Goal: Transaction & Acquisition: Purchase product/service

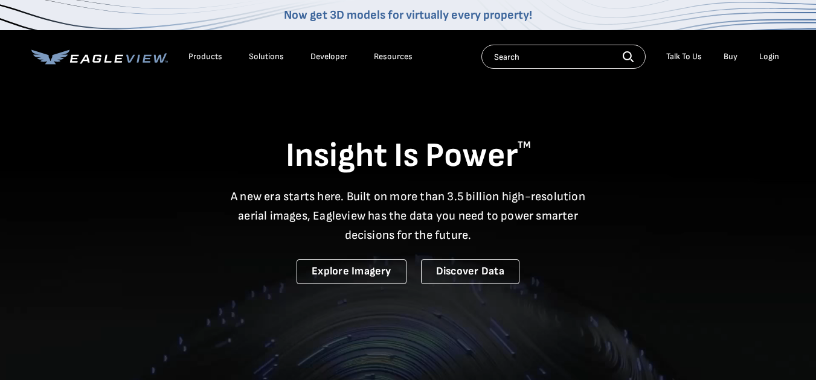
click at [780, 51] on li "Login" at bounding box center [769, 57] width 32 height 18
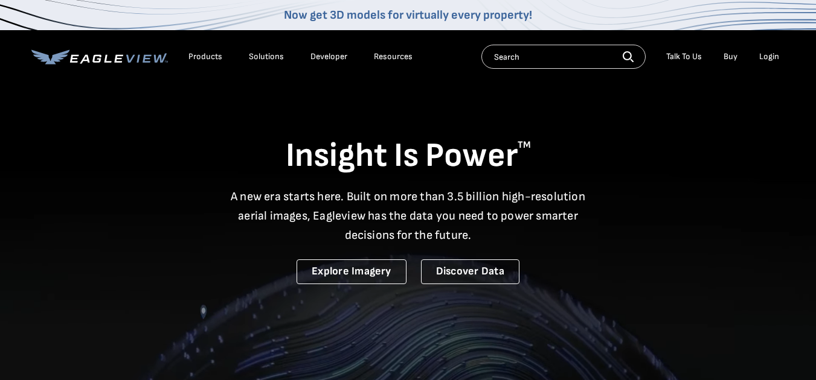
click at [769, 52] on div "Login" at bounding box center [769, 56] width 20 height 11
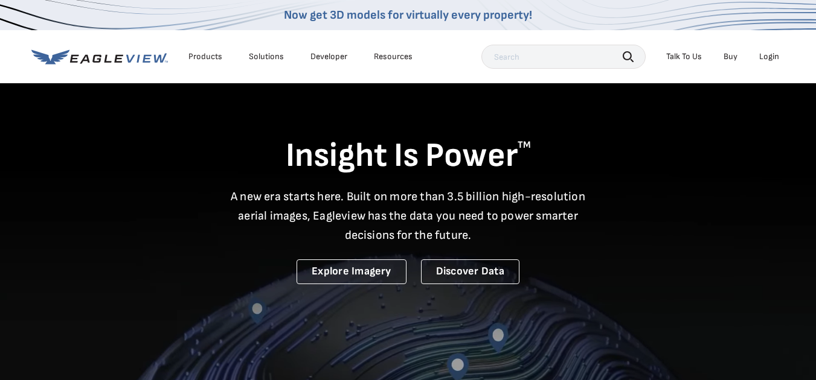
click at [763, 54] on div "Login" at bounding box center [769, 56] width 20 height 11
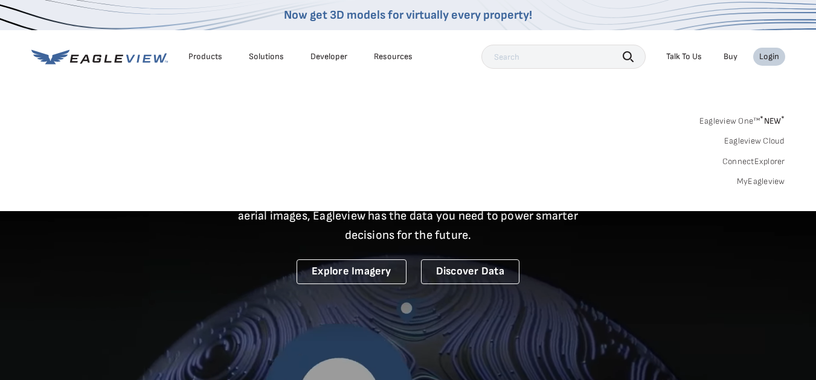
click at [711, 121] on link "Eagleview One™ * NEW *" at bounding box center [742, 119] width 86 height 14
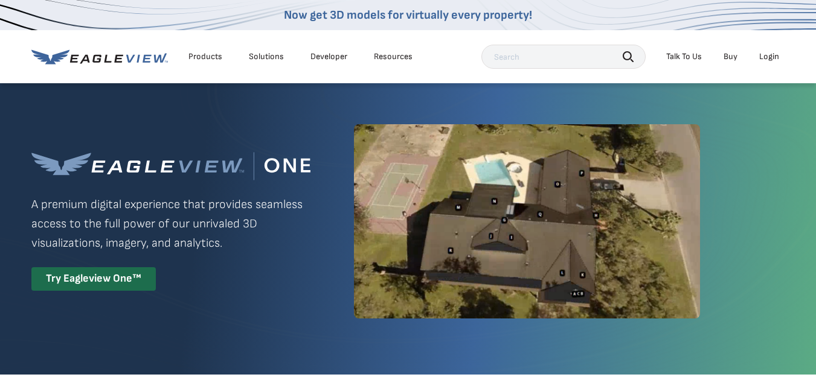
click at [764, 56] on div "Login" at bounding box center [769, 56] width 20 height 11
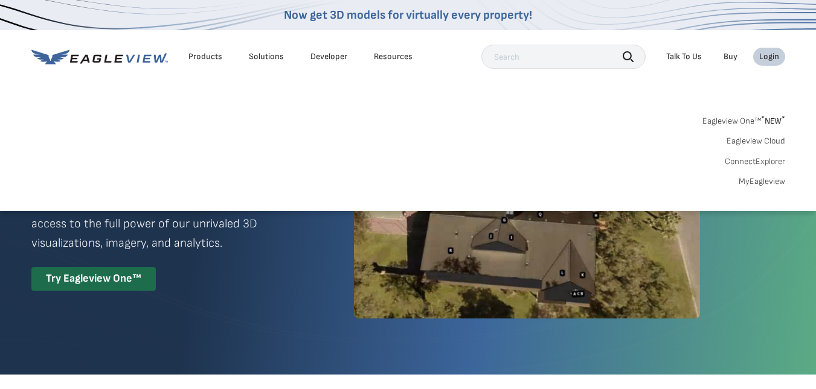
click at [762, 139] on link "Eagleview Cloud" at bounding box center [755, 141] width 59 height 11
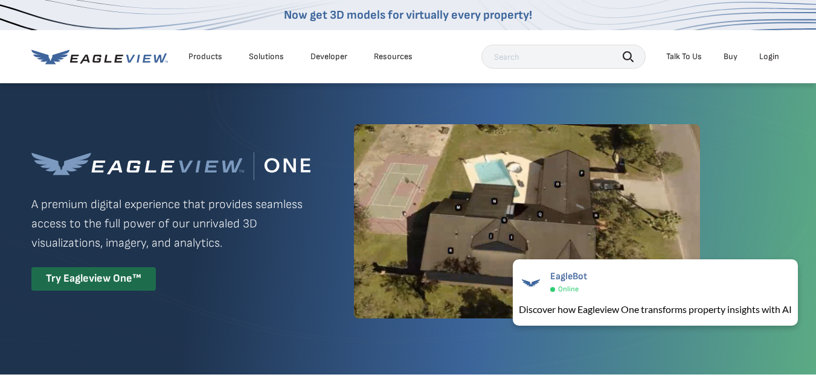
click at [774, 56] on div "Login" at bounding box center [769, 56] width 20 height 11
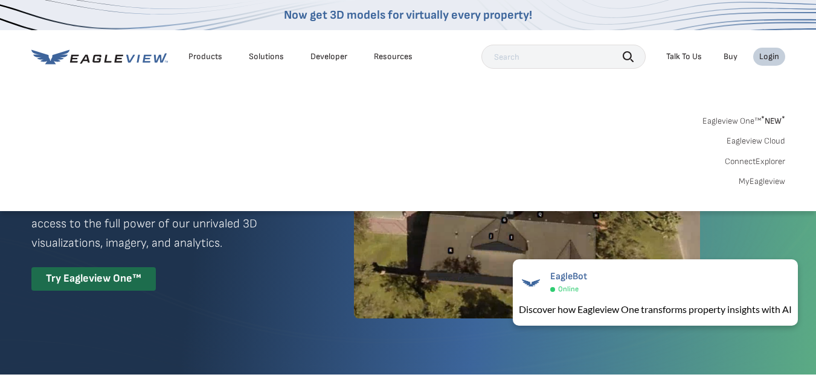
click at [758, 182] on link "MyEagleview" at bounding box center [762, 181] width 46 height 11
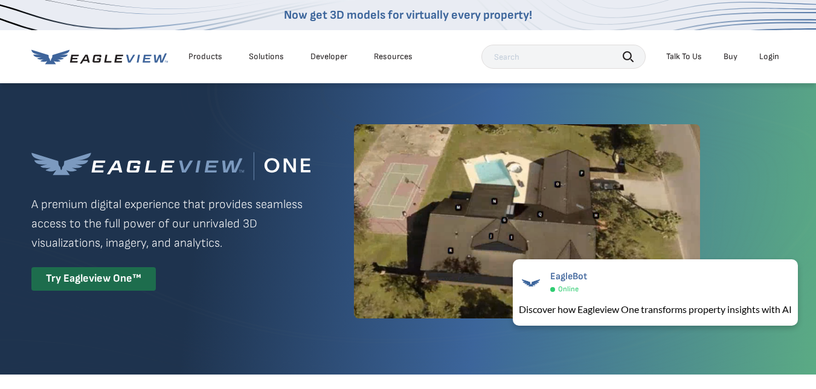
drag, startPoint x: 758, startPoint y: 182, endPoint x: 792, endPoint y: 192, distance: 35.9
click at [792, 192] on div at bounding box center [408, 228] width 816 height 293
click at [771, 55] on div "Login" at bounding box center [769, 56] width 20 height 11
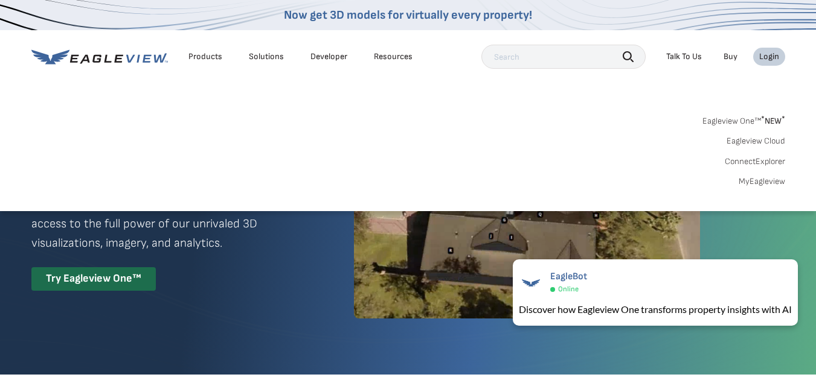
click at [731, 121] on link "Eagleview One™ * NEW *" at bounding box center [743, 119] width 83 height 14
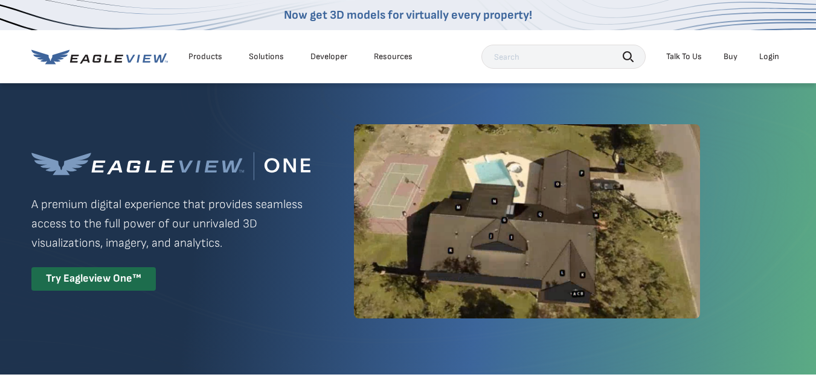
click at [764, 55] on div "Login" at bounding box center [769, 56] width 20 height 11
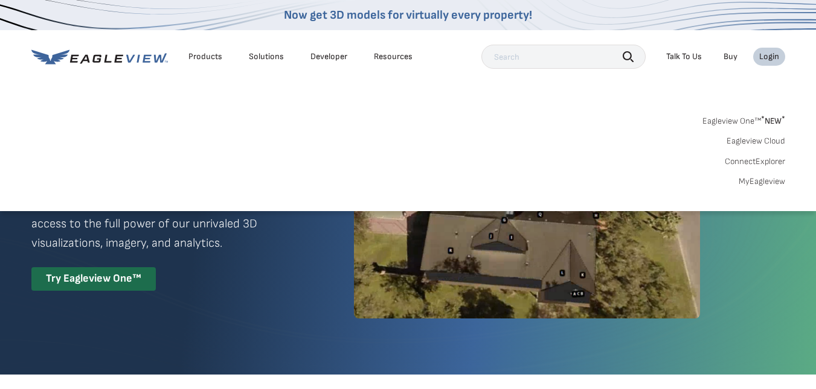
click at [742, 121] on link "Eagleview One™ * NEW *" at bounding box center [743, 119] width 83 height 14
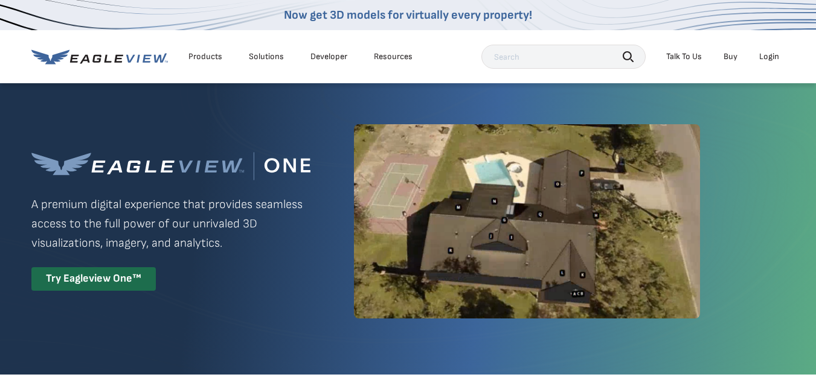
click at [766, 50] on li "Login" at bounding box center [769, 57] width 32 height 18
click at [766, 62] on div "Login" at bounding box center [769, 56] width 20 height 11
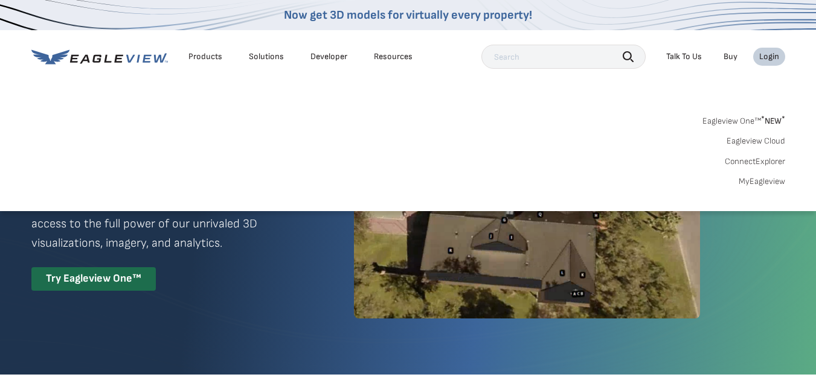
click at [765, 139] on link "Eagleview Cloud" at bounding box center [755, 141] width 59 height 11
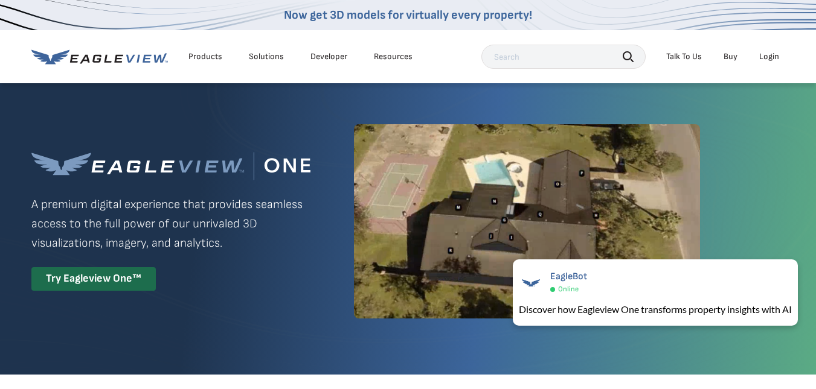
click at [773, 53] on div "Login" at bounding box center [769, 56] width 20 height 11
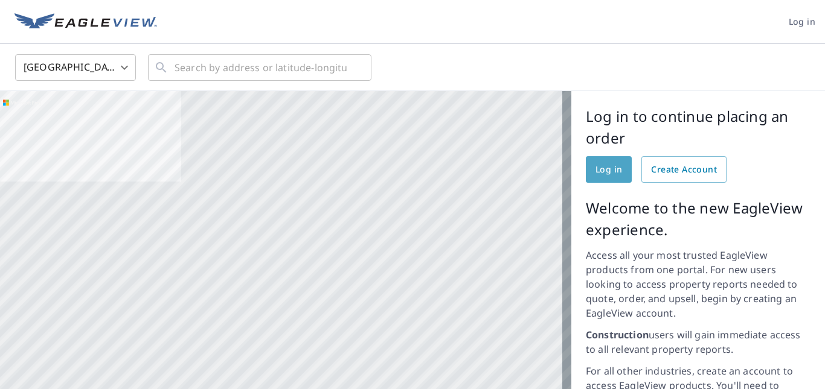
click at [598, 161] on link "Log in" at bounding box center [609, 169] width 46 height 27
click at [595, 169] on span "Log in" at bounding box center [608, 169] width 27 height 15
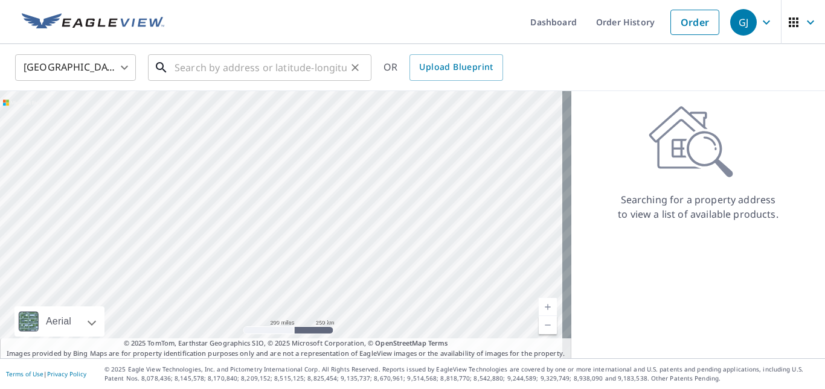
click at [280, 71] on input "text" at bounding box center [261, 68] width 172 height 34
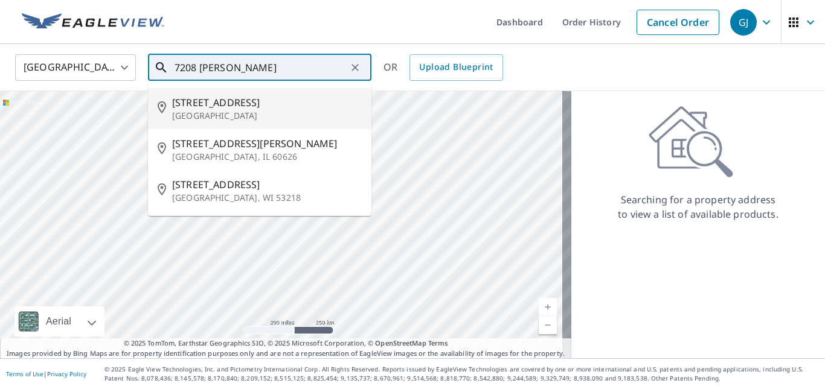
click at [223, 104] on span "[STREET_ADDRESS]" at bounding box center [267, 102] width 190 height 14
type input "[STREET_ADDRESS]"
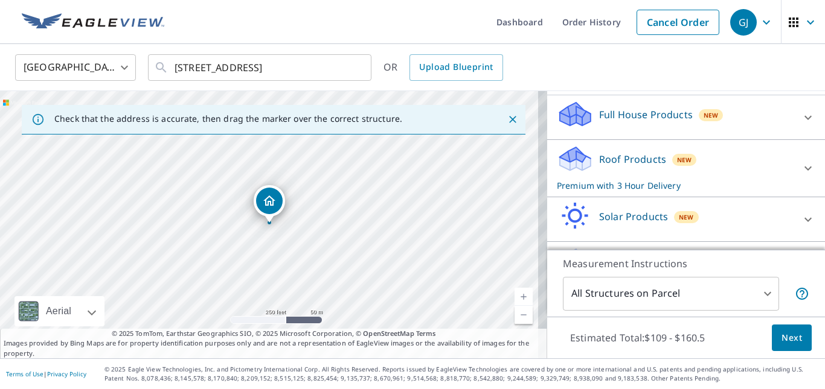
scroll to position [181, 0]
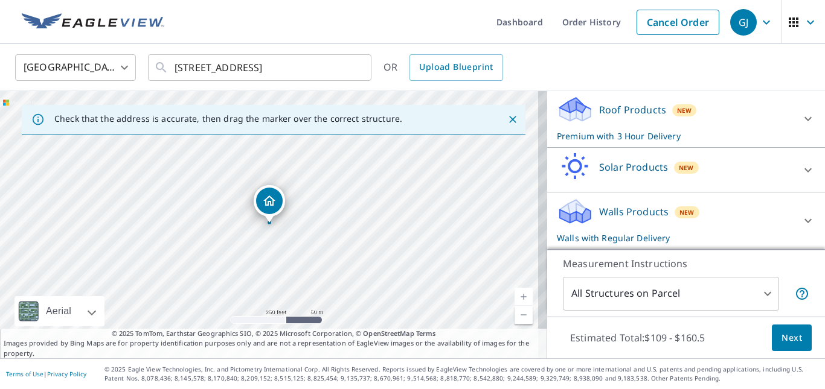
click at [605, 114] on p "Roof Products" at bounding box center [632, 110] width 67 height 14
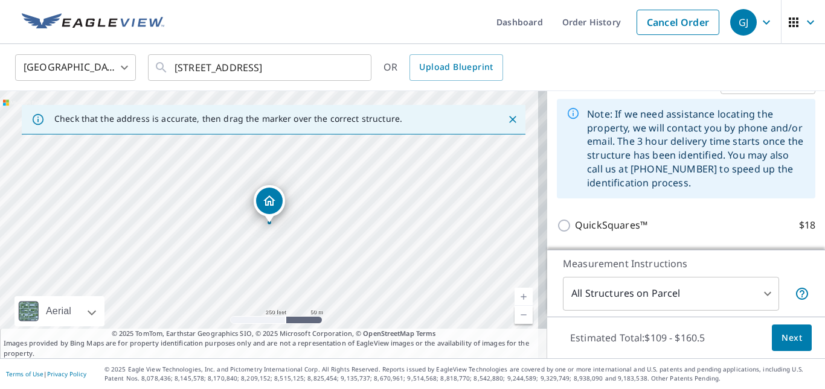
scroll to position [242, 0]
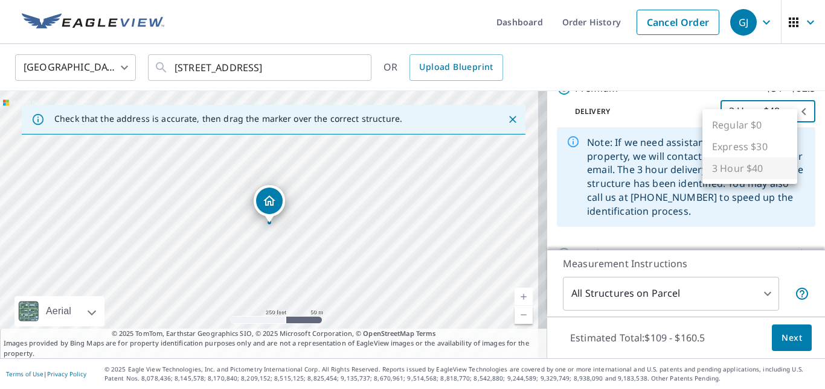
click at [792, 116] on body "GJ GJ Dashboard Order History Cancel Order GJ [GEOGRAPHIC_DATA] [GEOGRAPHIC_DAT…" at bounding box center [412, 194] width 825 height 389
click at [732, 130] on ul "Regular $0 Express $30 3 Hour $40" at bounding box center [749, 146] width 95 height 75
click at [757, 160] on ul "Regular $0 Express $30 3 Hour $40" at bounding box center [749, 146] width 95 height 75
click at [756, 180] on ul "Regular $0 Express $30 3 Hour $40" at bounding box center [749, 146] width 95 height 75
click at [617, 132] on div at bounding box center [412, 194] width 825 height 389
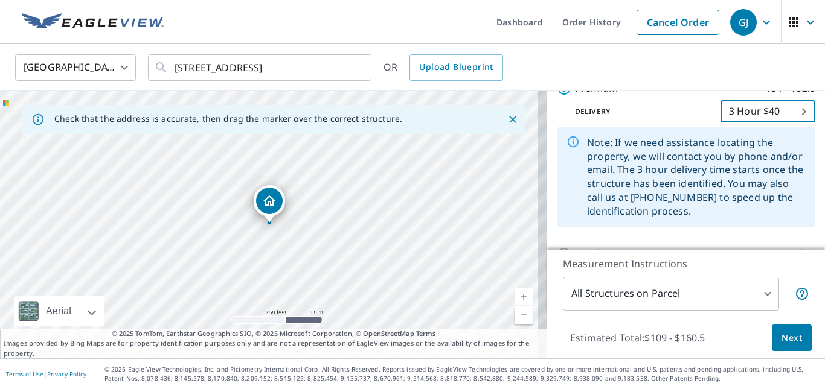
scroll to position [121, 0]
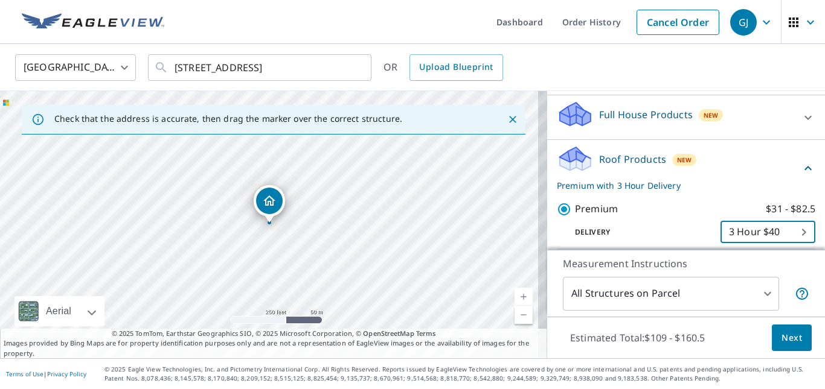
click at [649, 122] on p "Full House Products" at bounding box center [646, 114] width 94 height 14
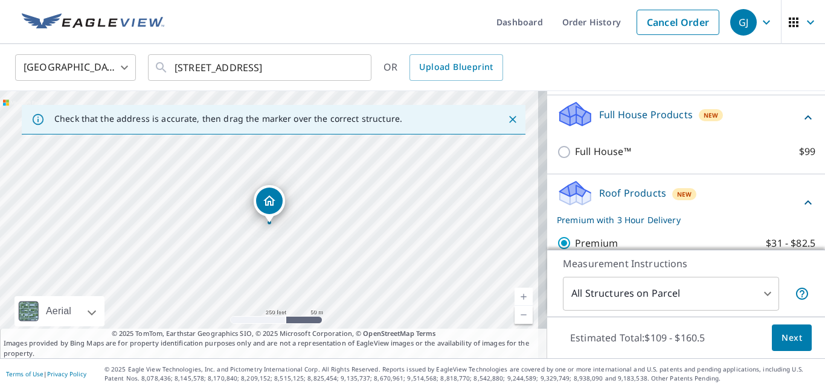
click at [648, 122] on p "Full House Products" at bounding box center [646, 114] width 94 height 14
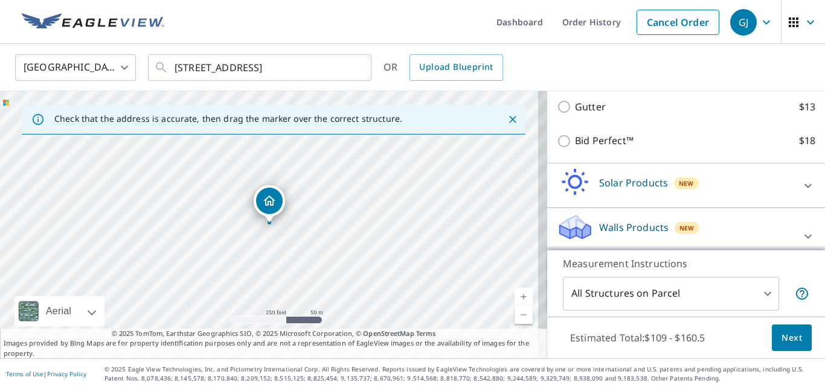
scroll to position [453, 0]
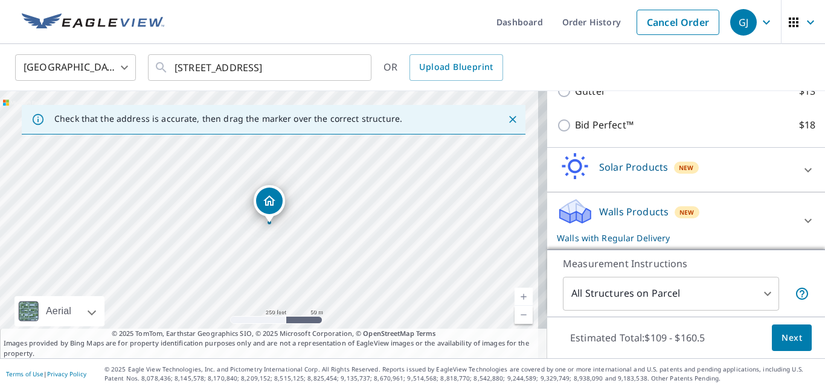
click at [615, 211] on p "Walls Products" at bounding box center [633, 212] width 69 height 14
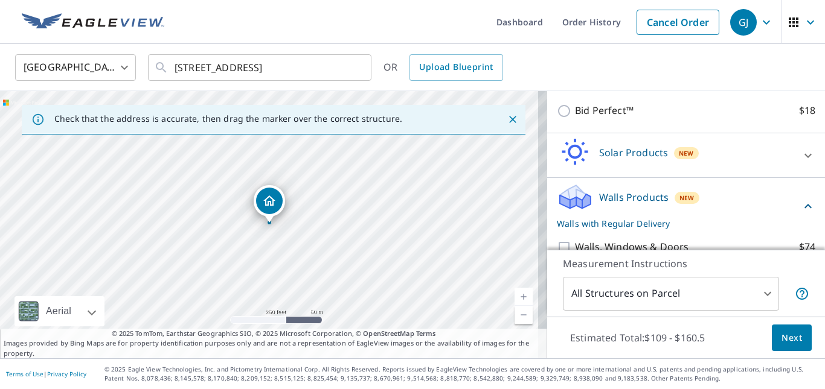
click at [640, 205] on p "Walls Products" at bounding box center [633, 197] width 69 height 14
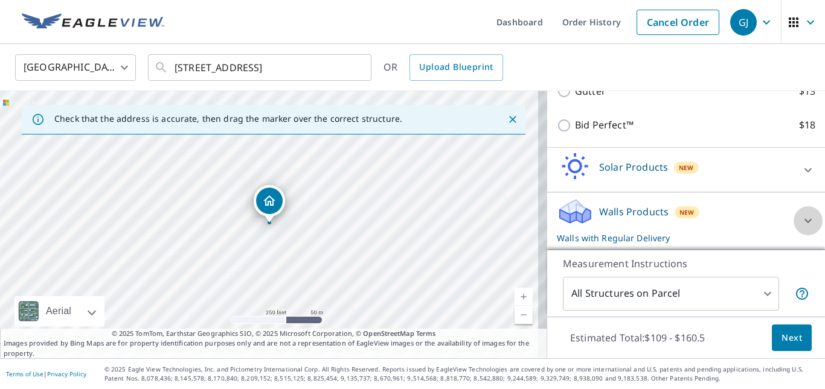
click at [801, 216] on icon at bounding box center [808, 221] width 14 height 14
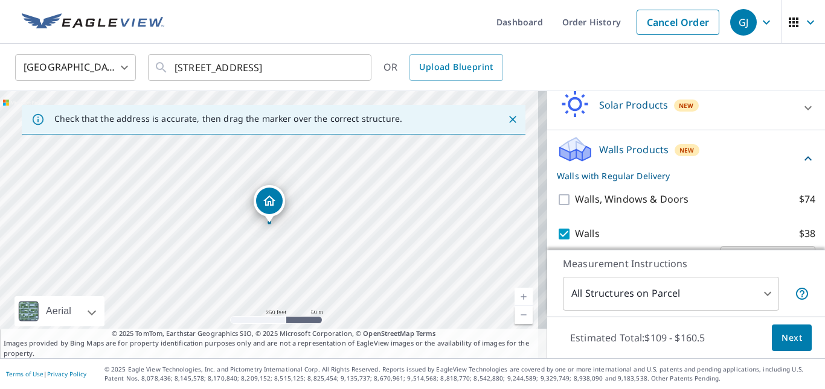
scroll to position [548, 0]
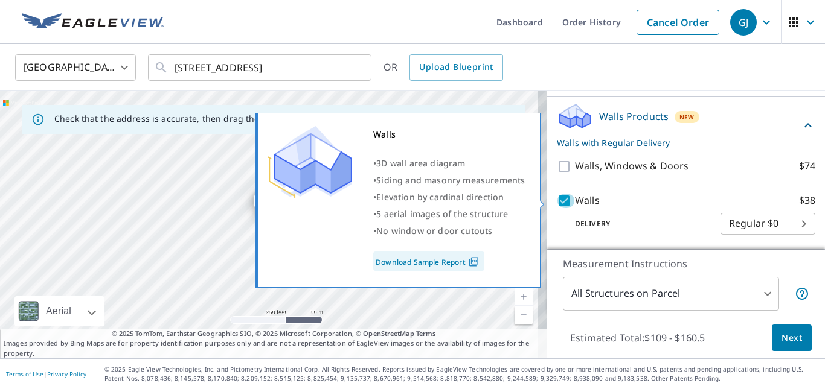
click at [557, 197] on input "Walls $38" at bounding box center [566, 201] width 18 height 14
checkbox input "false"
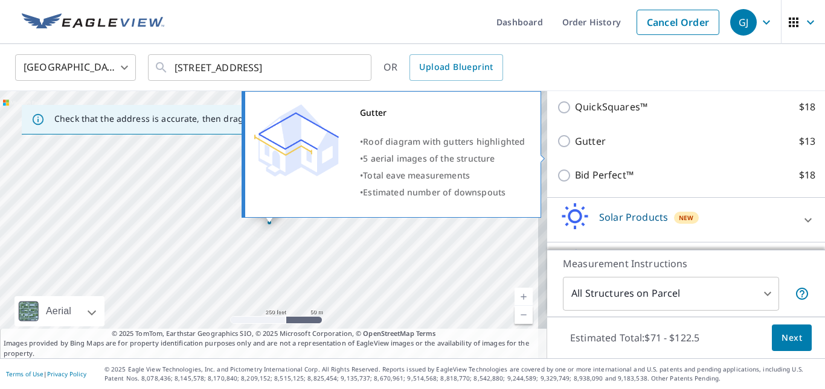
scroll to position [509, 0]
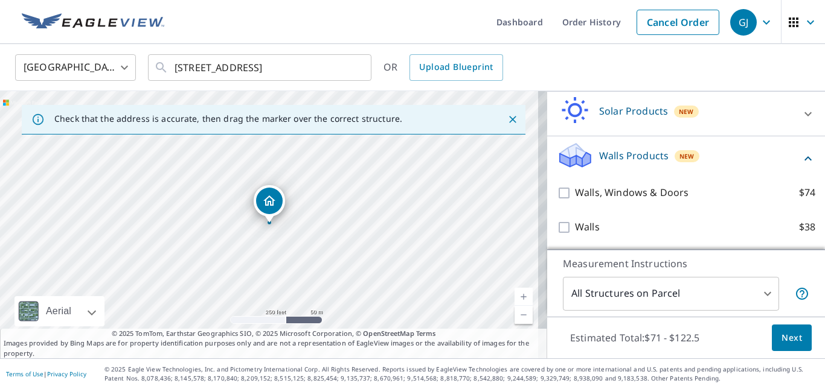
click at [603, 103] on div "Solar Products New" at bounding box center [675, 114] width 237 height 34
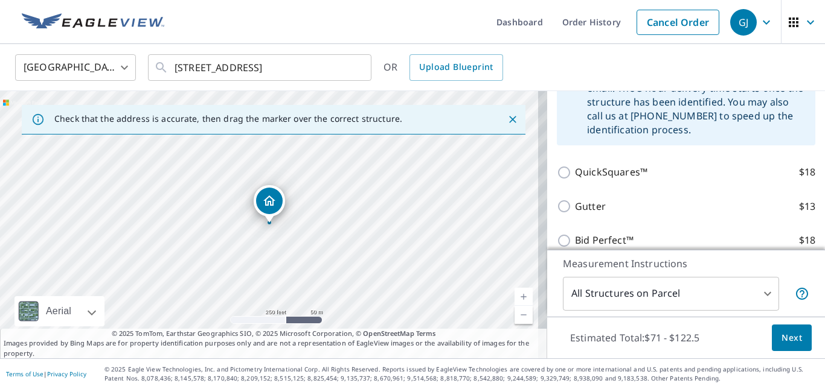
scroll to position [302, 0]
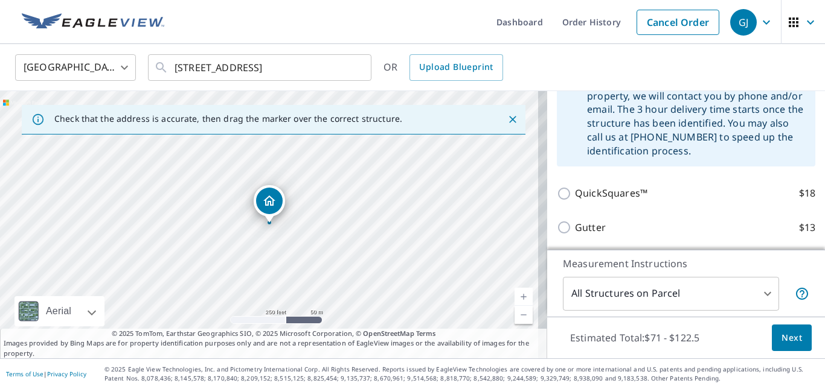
click at [786, 335] on span "Next" at bounding box center [791, 338] width 21 height 15
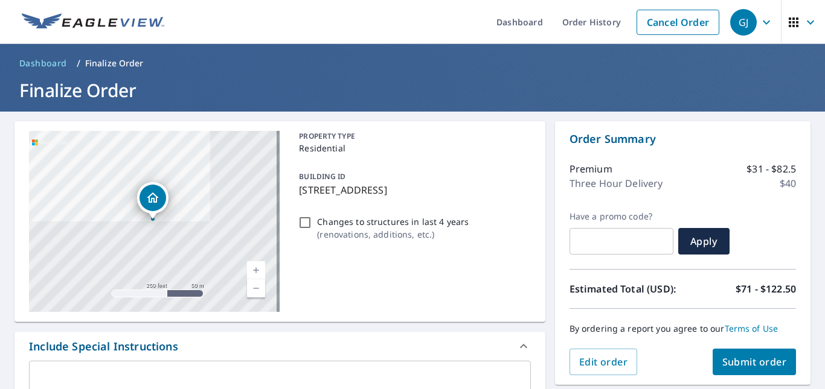
click at [622, 184] on p "Three Hour Delivery" at bounding box center [616, 183] width 94 height 14
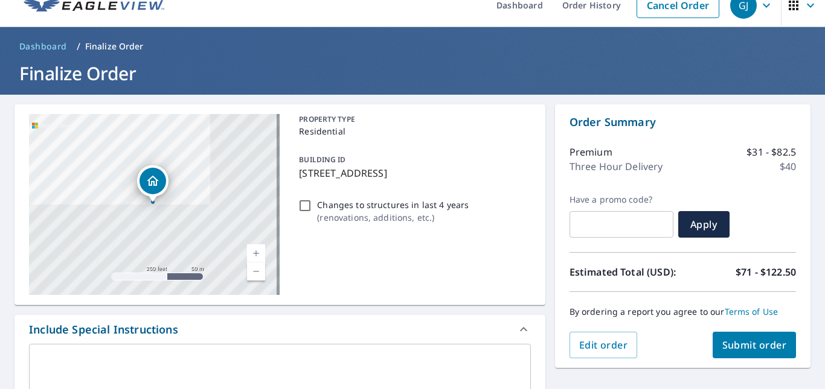
scroll to position [60, 0]
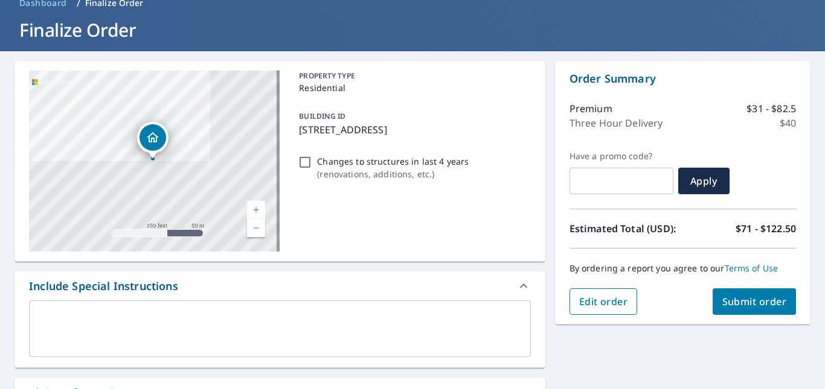
click at [607, 300] on span "Edit order" at bounding box center [603, 301] width 49 height 13
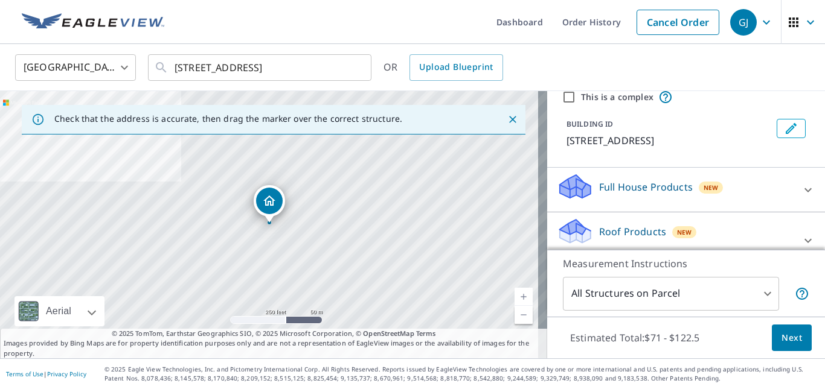
scroll to position [121, 0]
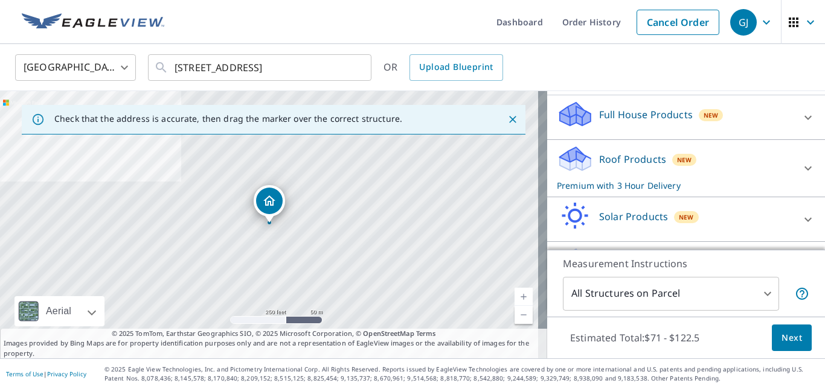
click at [801, 176] on icon at bounding box center [808, 168] width 14 height 14
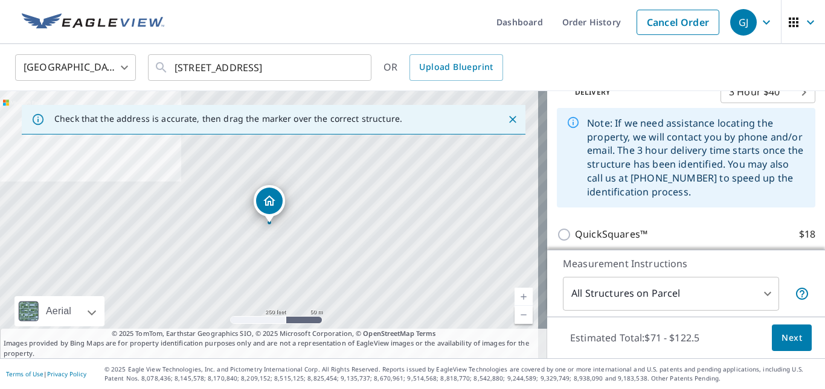
scroll to position [181, 0]
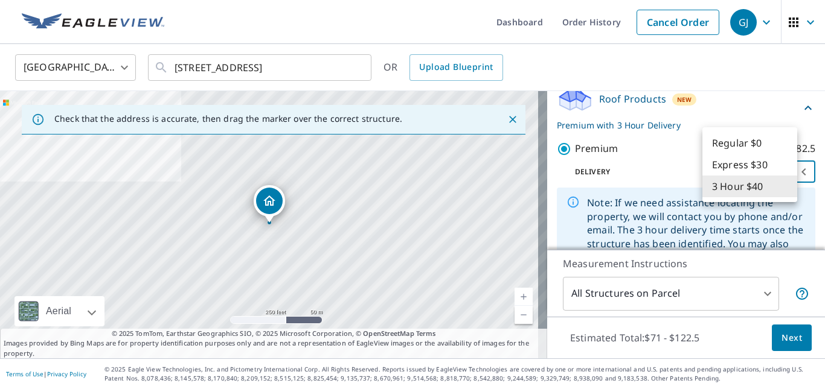
click at [785, 185] on body "GJ GJ Dashboard Order History Cancel Order GJ [GEOGRAPHIC_DATA] [GEOGRAPHIC_DAT…" at bounding box center [412, 194] width 825 height 389
click at [743, 143] on li "Regular $0" at bounding box center [749, 143] width 95 height 22
type input "8"
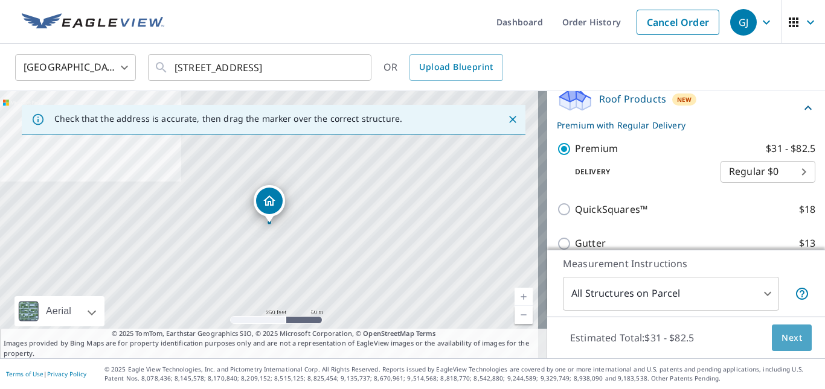
click at [789, 339] on span "Next" at bounding box center [791, 338] width 21 height 15
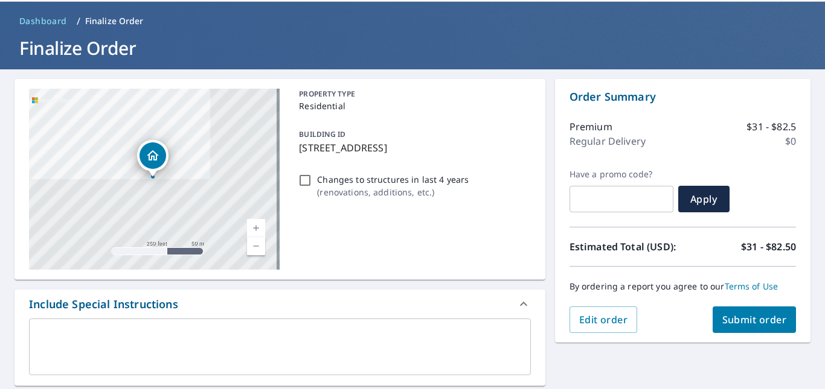
scroll to position [60, 0]
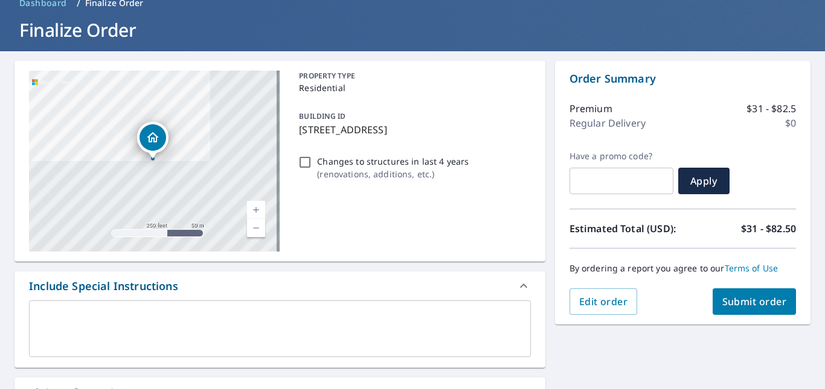
click at [745, 294] on button "Submit order" at bounding box center [755, 302] width 84 height 27
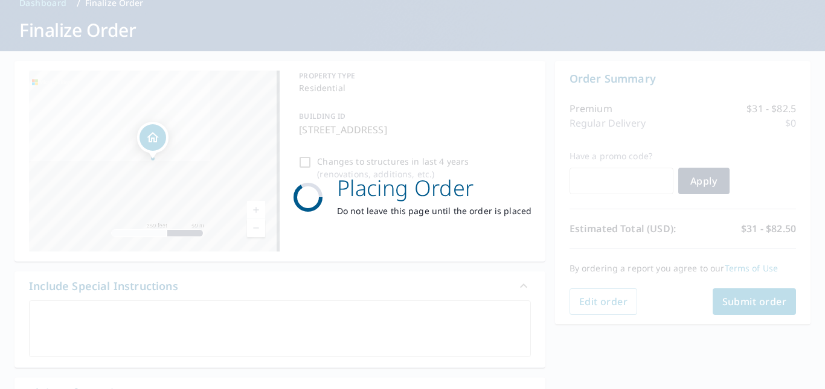
scroll to position [0, 0]
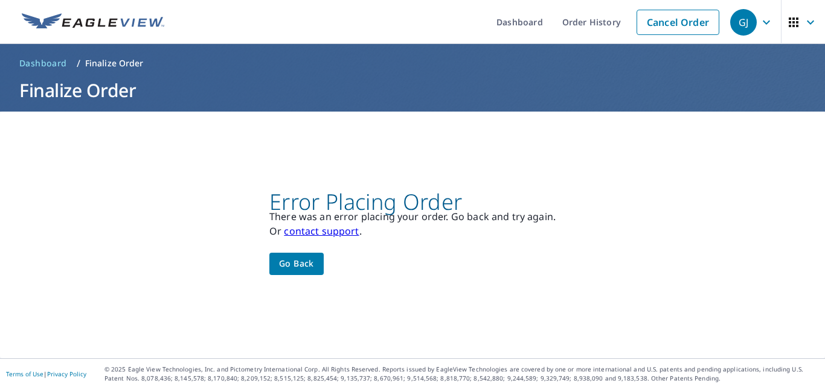
click at [790, 24] on icon "button" at bounding box center [793, 22] width 14 height 14
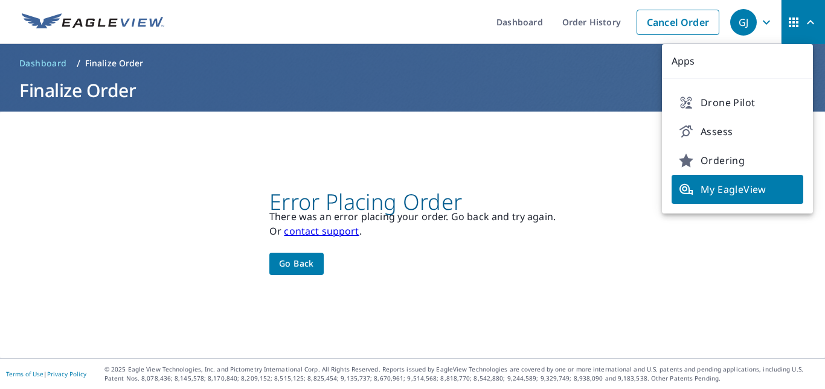
drag, startPoint x: 770, startPoint y: 141, endPoint x: 771, endPoint y: 186, distance: 45.3
click at [769, 187] on span "My EagleView" at bounding box center [737, 189] width 117 height 14
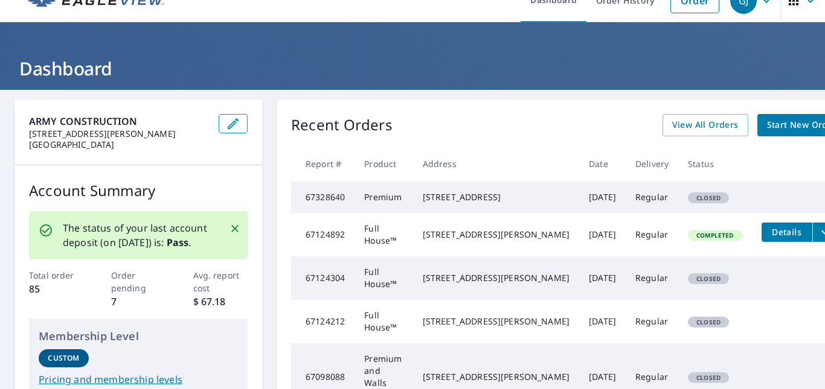
scroll to position [60, 0]
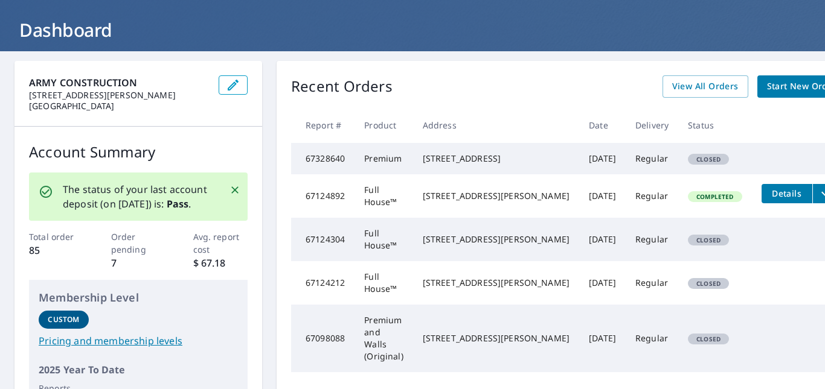
click at [327, 173] on td "67328640" at bounding box center [322, 158] width 63 height 31
click at [459, 175] on td "7208 Sheridan Ave S Minneapolis, MN 55423" at bounding box center [496, 158] width 166 height 31
click at [450, 162] on div "7208 Sheridan Ave S Minneapolis, MN 55423" at bounding box center [496, 159] width 147 height 12
drag, startPoint x: 487, startPoint y: 178, endPoint x: 442, endPoint y: 176, distance: 44.7
click at [484, 165] on div "7208 Sheridan Ave S Minneapolis, MN 55423" at bounding box center [496, 159] width 147 height 12
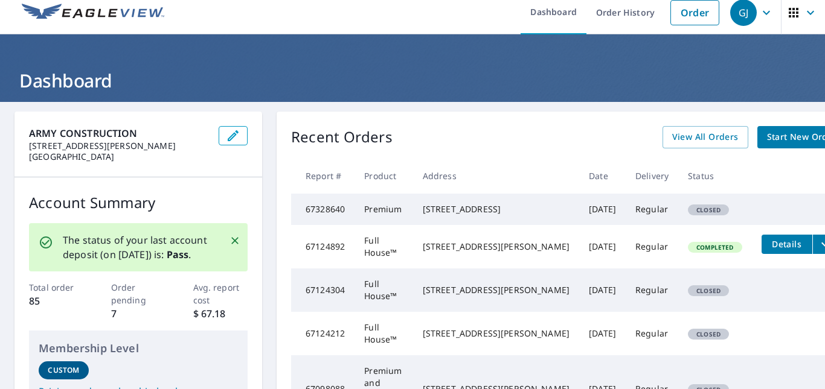
scroll to position [0, 0]
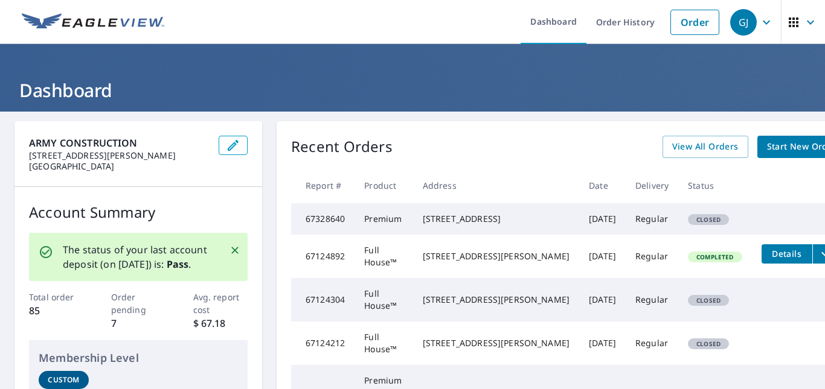
click at [476, 225] on div "7208 Sheridan Ave S Minneapolis, MN 55423" at bounding box center [496, 219] width 147 height 12
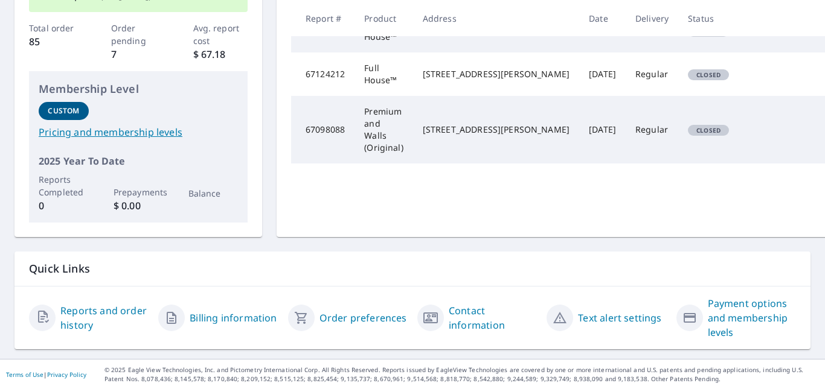
scroll to position [271, 0]
click at [248, 319] on link "Billing information" at bounding box center [233, 317] width 87 height 14
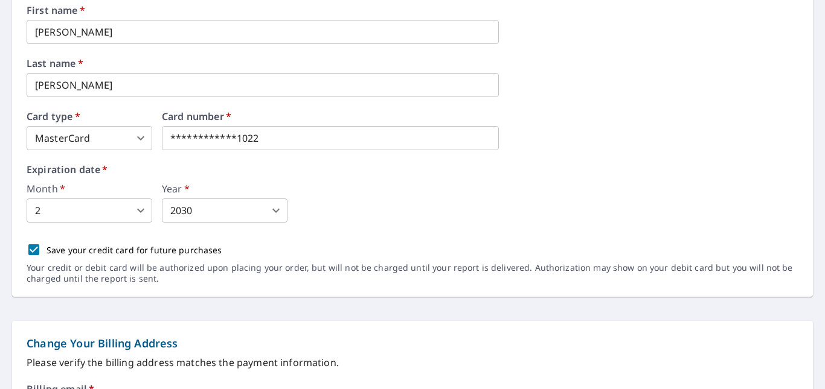
scroll to position [242, 0]
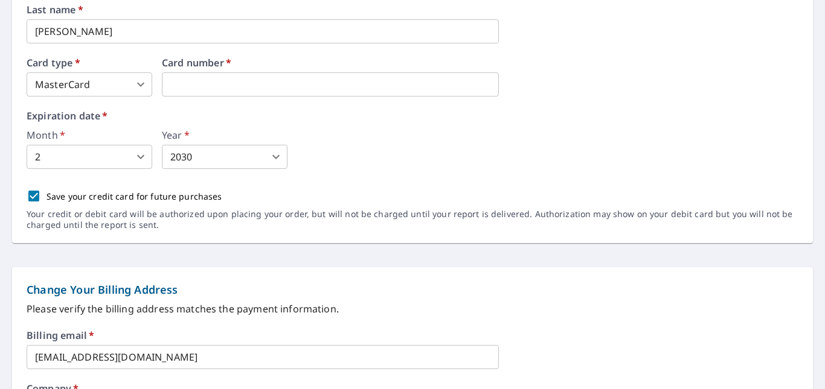
drag, startPoint x: 287, startPoint y: 86, endPoint x: 82, endPoint y: 82, distance: 205.3
click at [140, 85] on body "GJ GJ Dashboard Order History Order GJ Dashboard / Billing Information Billing …" at bounding box center [412, 194] width 825 height 389
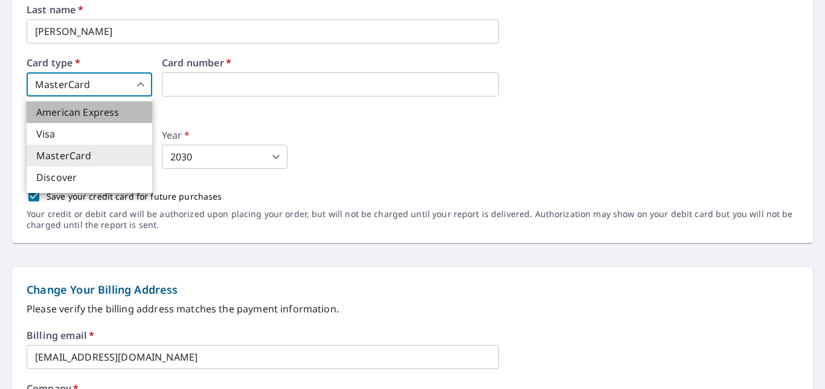
drag, startPoint x: 124, startPoint y: 122, endPoint x: 54, endPoint y: 115, distance: 71.0
click at [54, 115] on li "American Express" at bounding box center [90, 112] width 126 height 22
type input "1"
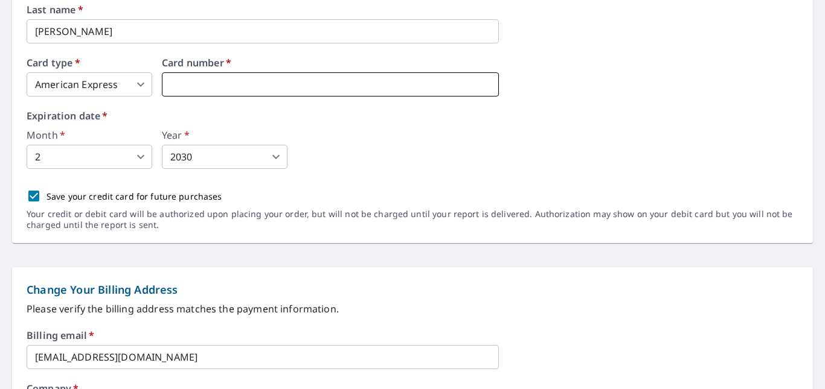
click at [203, 77] on iframe at bounding box center [330, 84] width 337 height 24
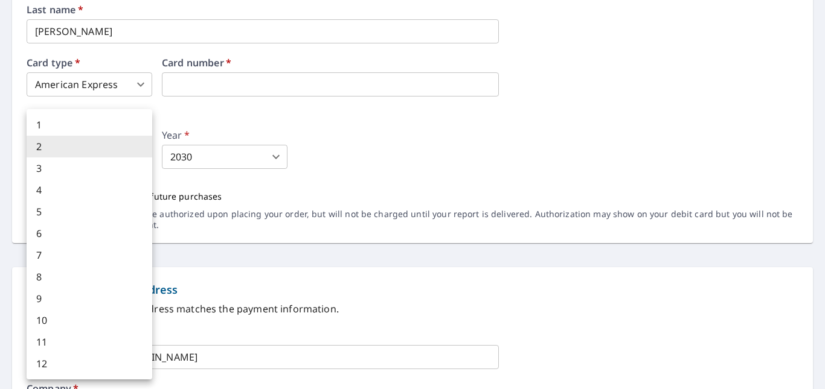
click at [124, 152] on body "GJ GJ Dashboard Order History Order GJ Dashboard / Billing Information Billing …" at bounding box center [412, 194] width 825 height 389
click at [75, 164] on li "3" at bounding box center [90, 169] width 126 height 22
type input "3"
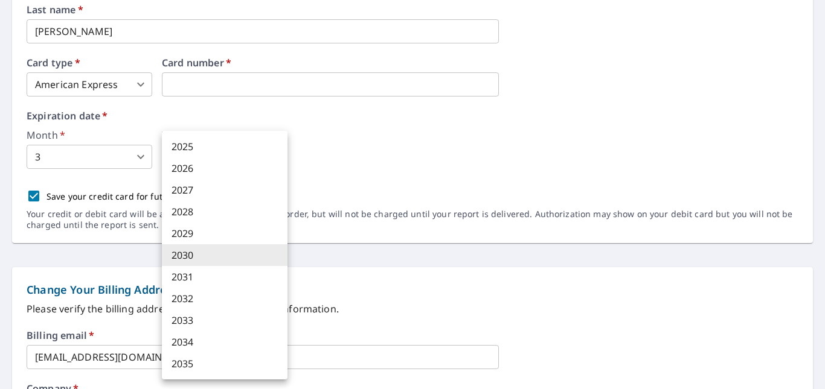
click at [277, 153] on body "GJ GJ Dashboard Order History Order GJ Dashboard / Billing Information Billing …" at bounding box center [412, 194] width 825 height 389
click at [222, 229] on li "2029" at bounding box center [225, 234] width 126 height 22
type input "2029"
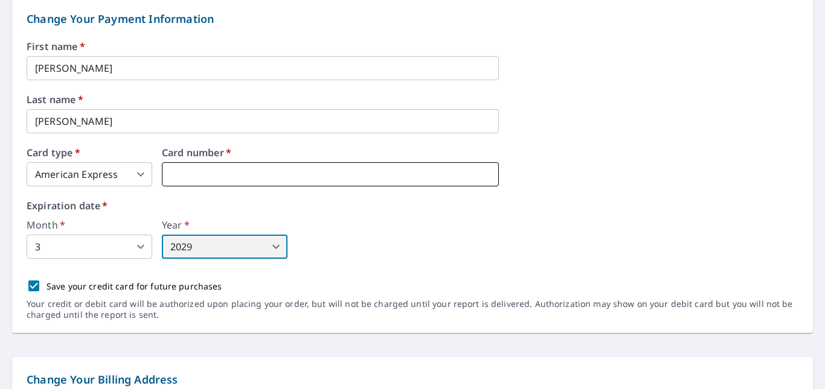
scroll to position [0, 0]
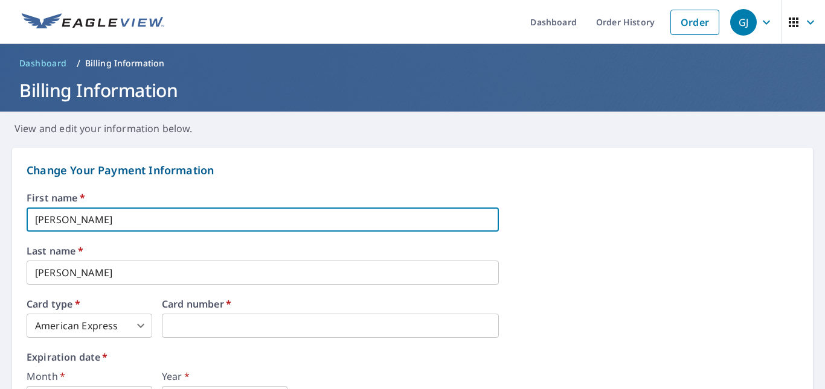
click at [114, 220] on input "[PERSON_NAME]" at bounding box center [263, 220] width 472 height 24
type input "G"
type input "Santokh"
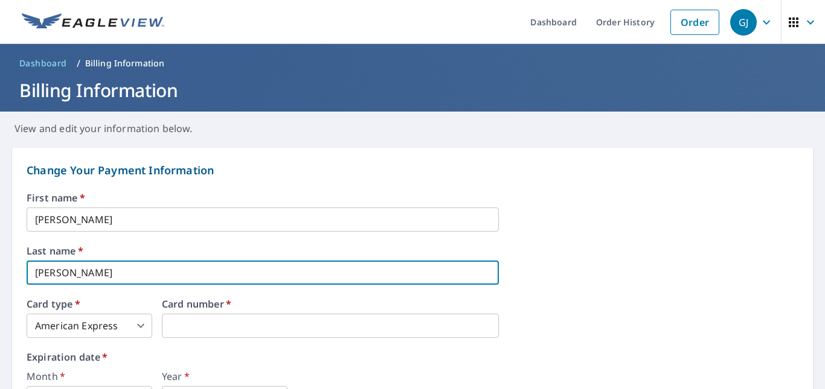
drag, startPoint x: 102, startPoint y: 268, endPoint x: 0, endPoint y: 284, distance: 103.3
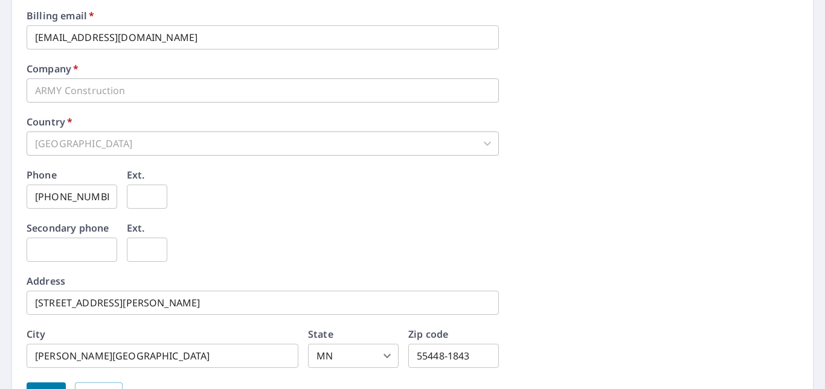
scroll to position [604, 0]
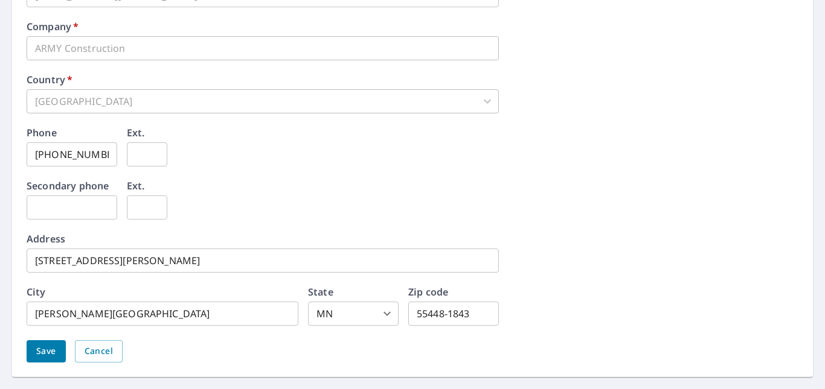
type input "Singh"
click at [92, 215] on input "text" at bounding box center [72, 208] width 91 height 24
type input "612-203-1714"
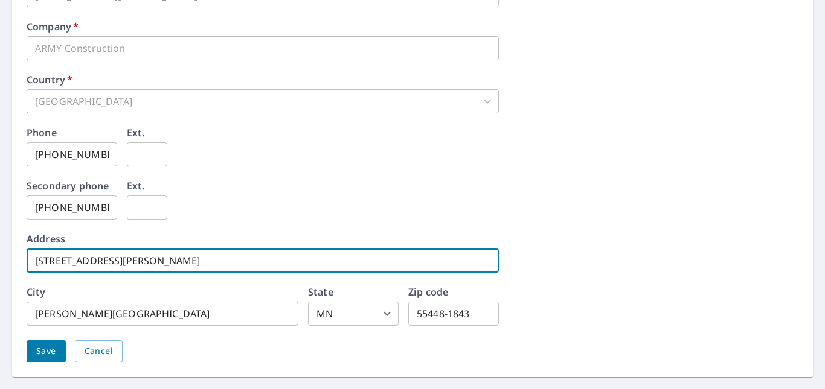
drag, startPoint x: 170, startPoint y: 262, endPoint x: 0, endPoint y: 257, distance: 169.8
type input "5753 Oregon Ct."
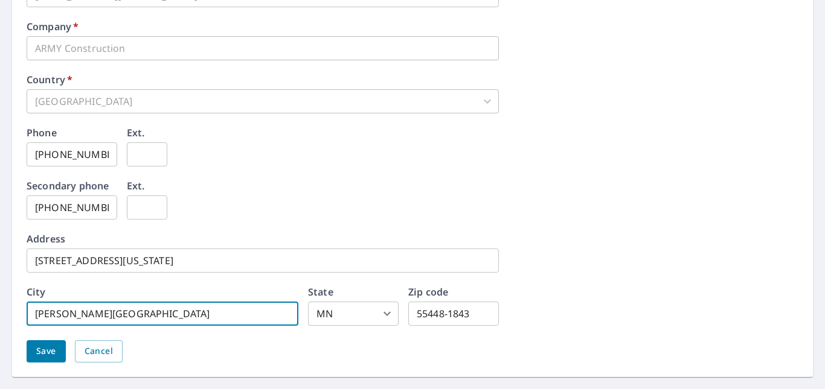
drag, startPoint x: 250, startPoint y: 308, endPoint x: 0, endPoint y: 341, distance: 252.2
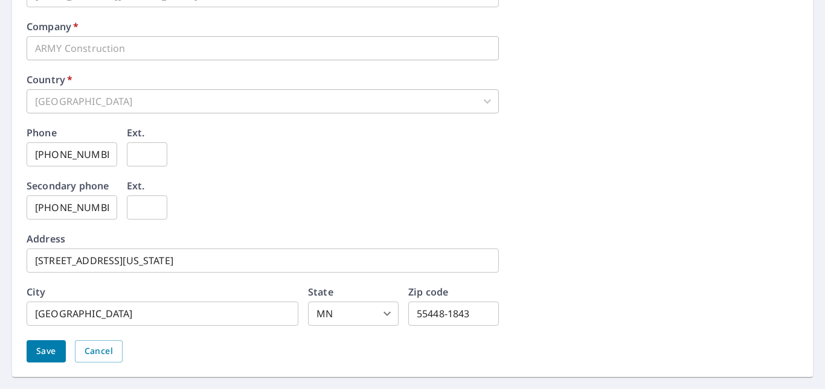
click at [734, 150] on div "Phone 612-505-1593 ​ Ext. ​" at bounding box center [413, 154] width 772 height 53
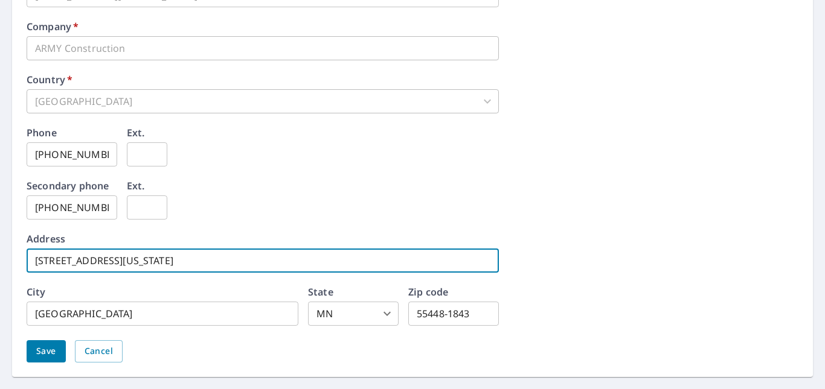
click at [123, 258] on input "5753 Oregon Ct." at bounding box center [263, 261] width 472 height 24
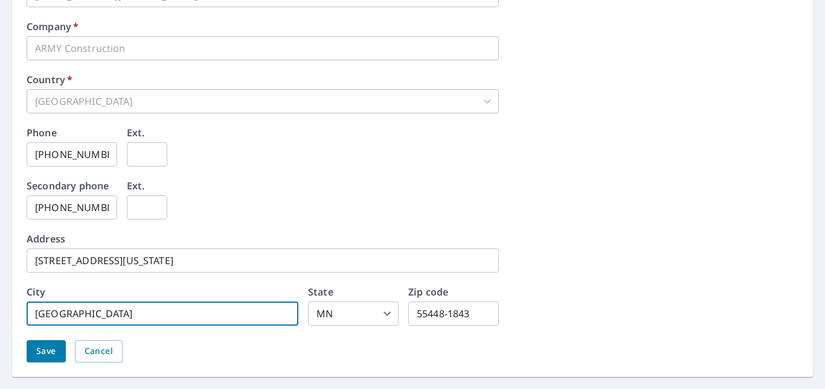
drag, startPoint x: 141, startPoint y: 313, endPoint x: 0, endPoint y: 321, distance: 140.9
type input "Crystal"
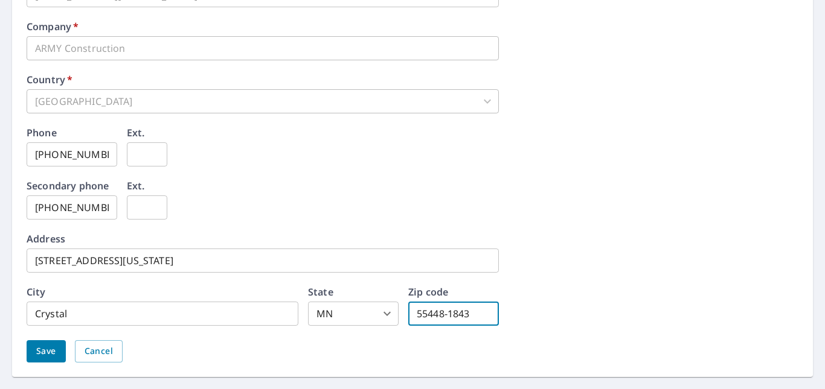
drag, startPoint x: 487, startPoint y: 312, endPoint x: 348, endPoint y: 306, distance: 139.0
click at [351, 306] on div "City Crystal ​ State MN MN ​ Zip code 55448-1843 ​" at bounding box center [263, 306] width 472 height 39
click at [757, 54] on div "Company   * ARMY Construction ​" at bounding box center [413, 41] width 772 height 39
click at [479, 318] on input "55448-1843" at bounding box center [453, 314] width 91 height 24
type input "55428"
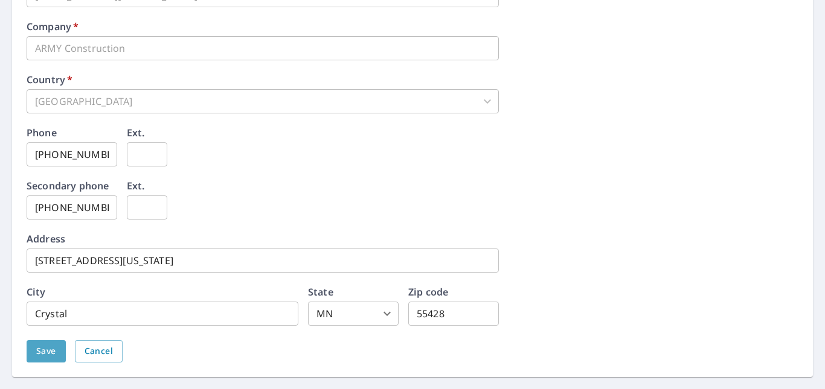
click at [44, 344] on span "Save" at bounding box center [46, 351] width 20 height 15
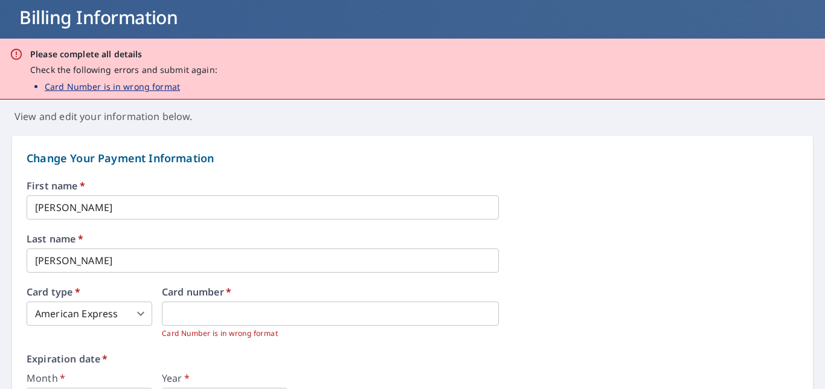
scroll to position [0, 0]
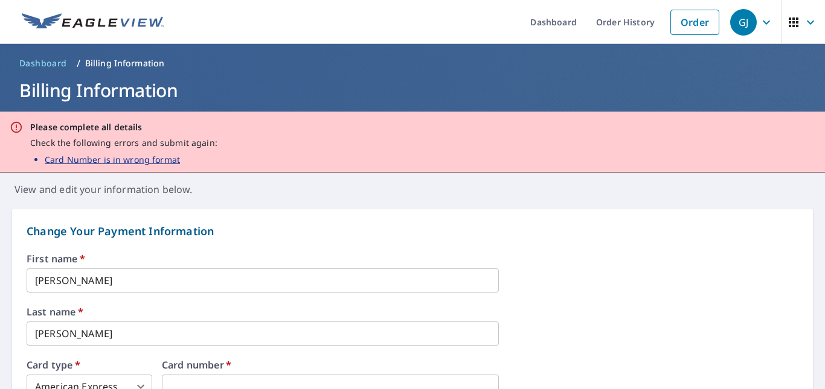
click at [116, 155] on p "Card Number is in wrong format" at bounding box center [112, 159] width 135 height 13
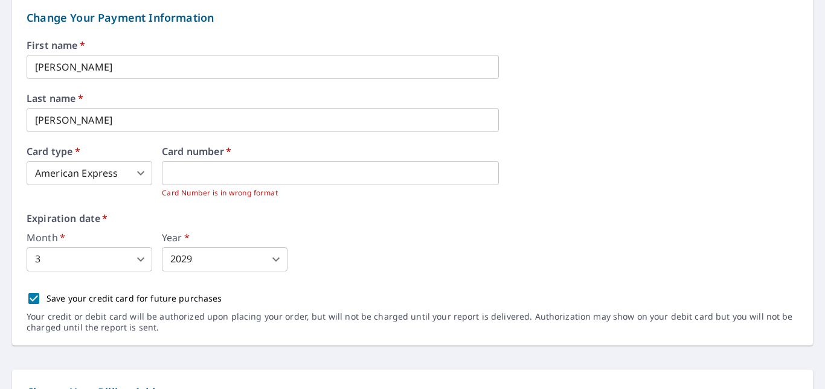
scroll to position [242, 0]
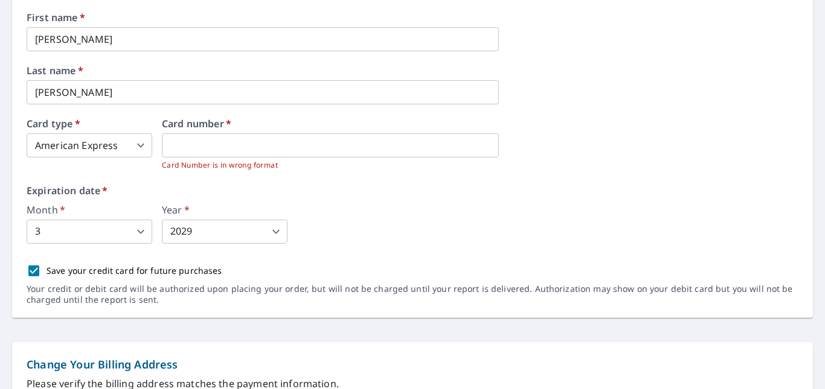
click at [339, 203] on div "Expiration date   * Month   * 3 3 ​ Year   * 2029 2029 ​" at bounding box center [413, 215] width 772 height 58
click at [234, 191] on label "Expiration date   *" at bounding box center [413, 191] width 772 height 10
click at [624, 170] on div "Card type   * American Express 1 ​ Card number   * Card Number is in wrong form…" at bounding box center [413, 145] width 772 height 53
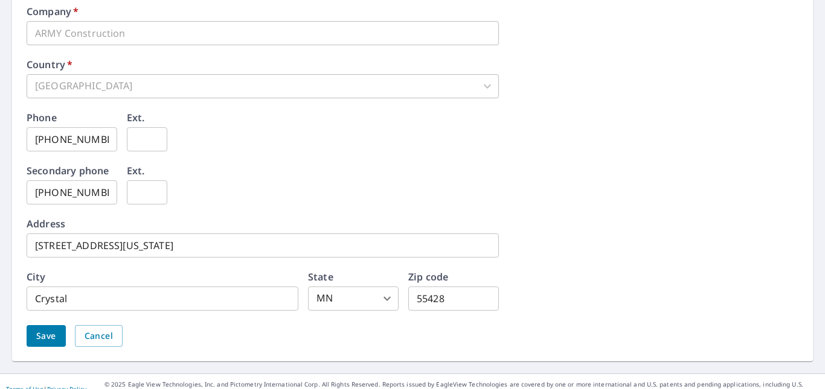
scroll to position [709, 0]
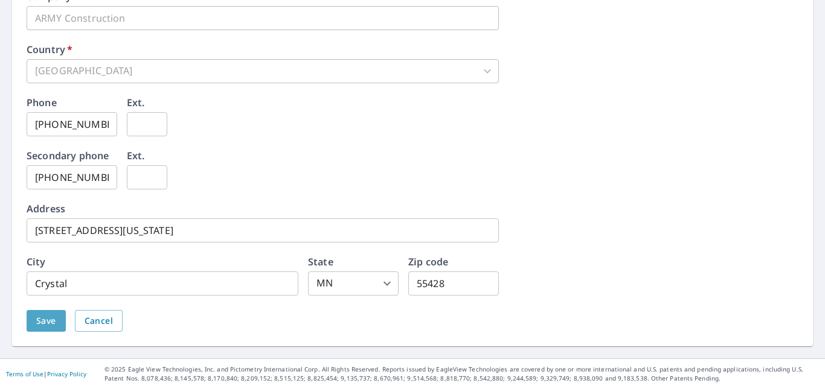
click at [43, 312] on button "Save" at bounding box center [46, 321] width 39 height 22
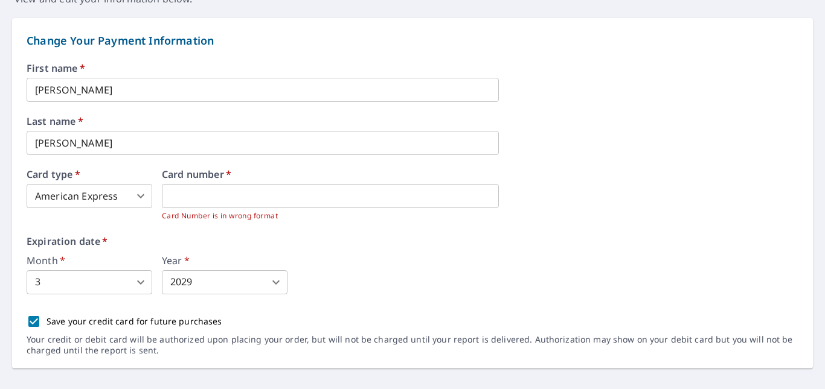
scroll to position [0, 0]
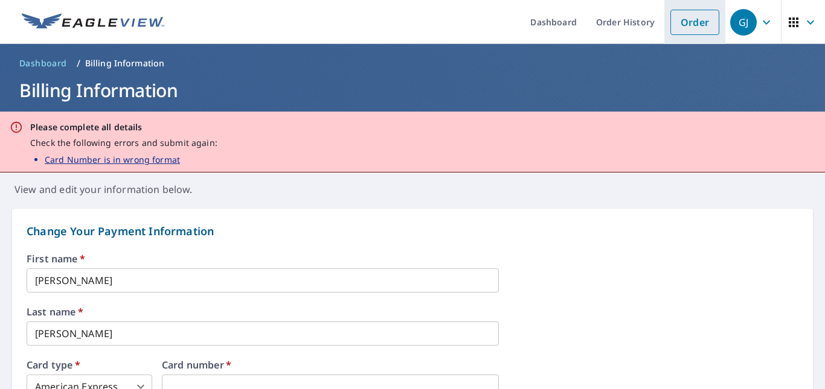
click at [691, 22] on link "Order" at bounding box center [694, 22] width 49 height 25
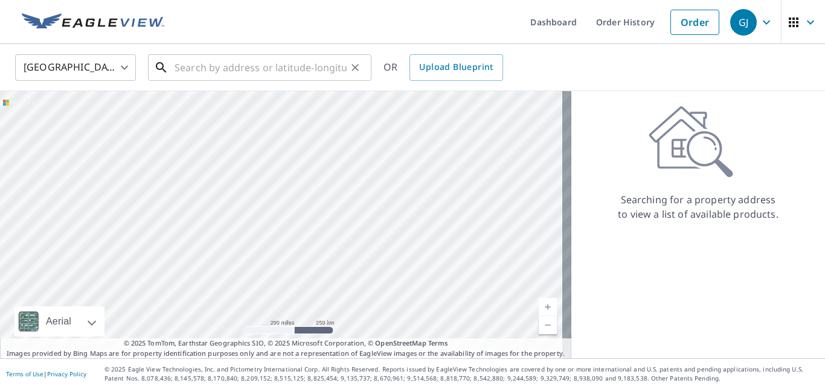
click at [260, 68] on input "text" at bounding box center [261, 68] width 172 height 34
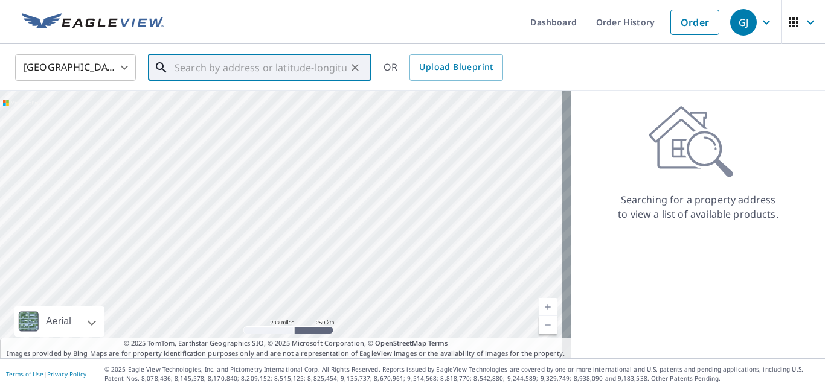
type input "7"
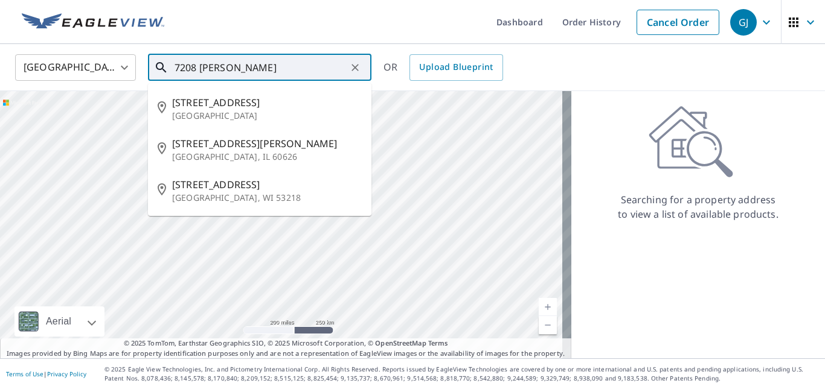
type input "7208 [PERSON_NAME]"
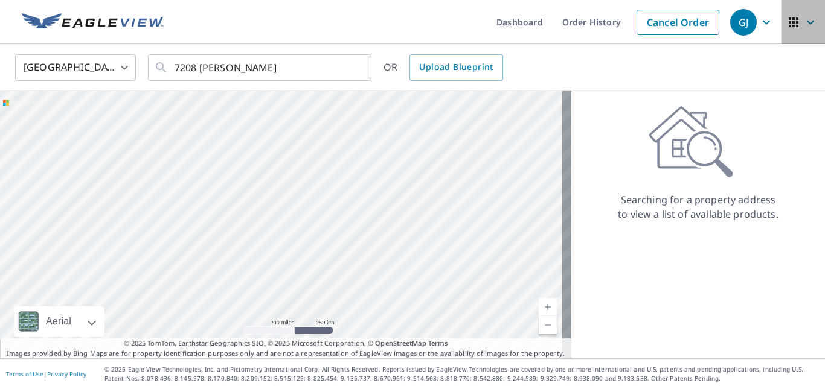
click at [789, 27] on icon "button" at bounding box center [794, 23] width 10 height 10
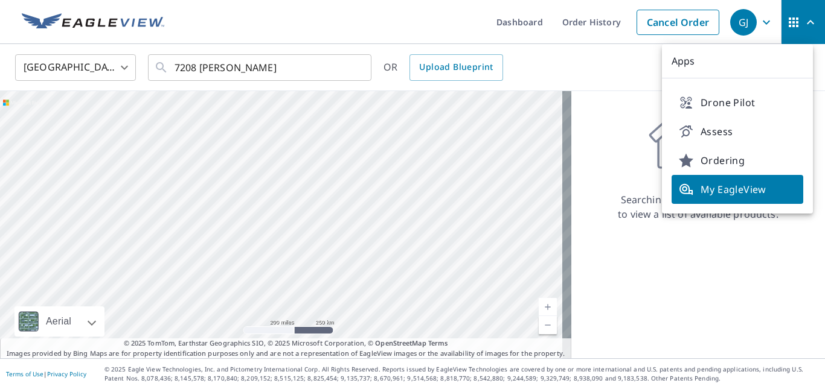
click at [743, 26] on div "GJ" at bounding box center [743, 22] width 27 height 27
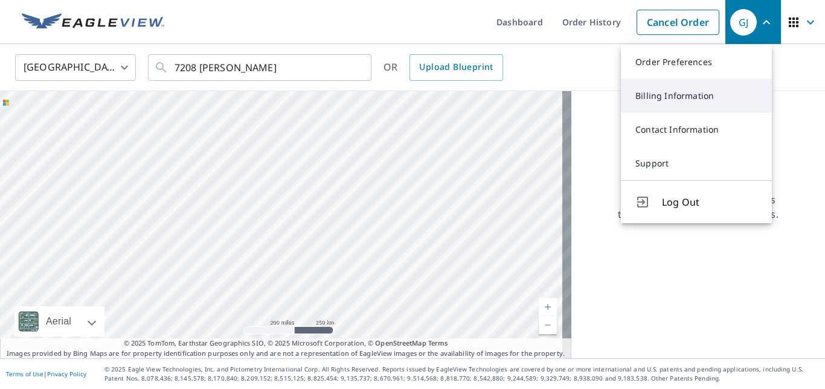
click at [701, 95] on link "Billing Information" at bounding box center [696, 96] width 151 height 34
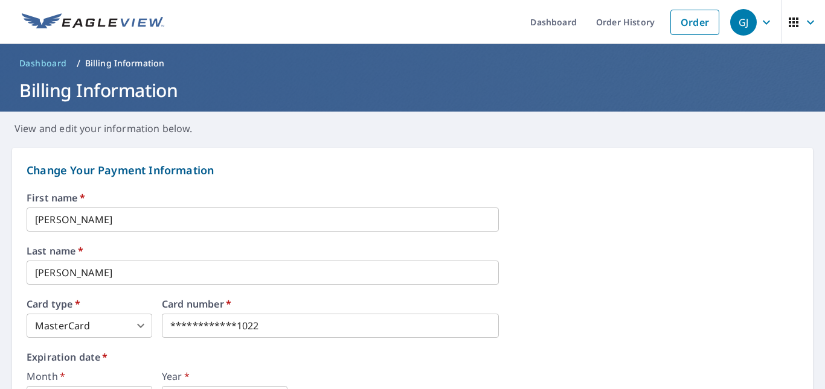
click at [137, 324] on body "**********" at bounding box center [412, 194] width 825 height 389
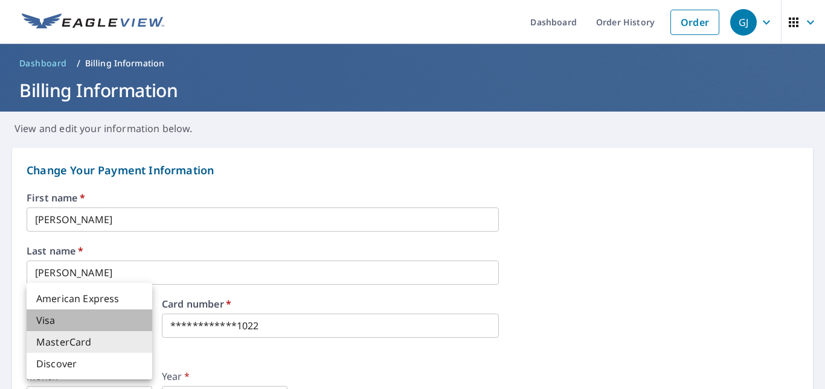
click at [95, 317] on li "Visa" at bounding box center [90, 321] width 126 height 22
type input "2"
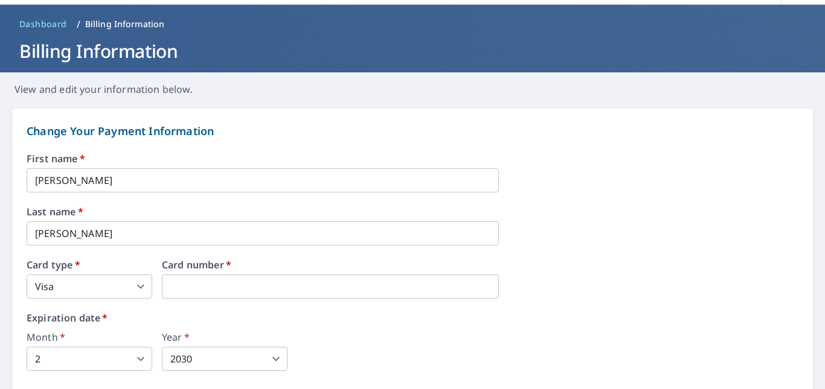
scroll to position [60, 0]
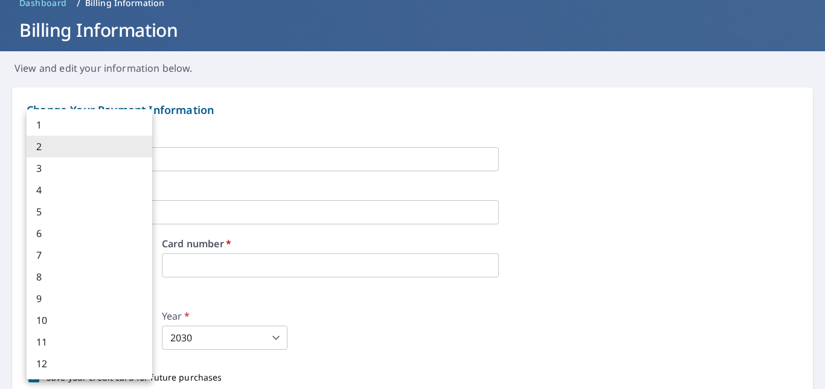
click at [119, 328] on body "GJ GJ Dashboard Order History Order GJ Dashboard / Billing Information Billing …" at bounding box center [412, 194] width 825 height 389
click at [63, 257] on li "7" at bounding box center [90, 256] width 126 height 22
type input "7"
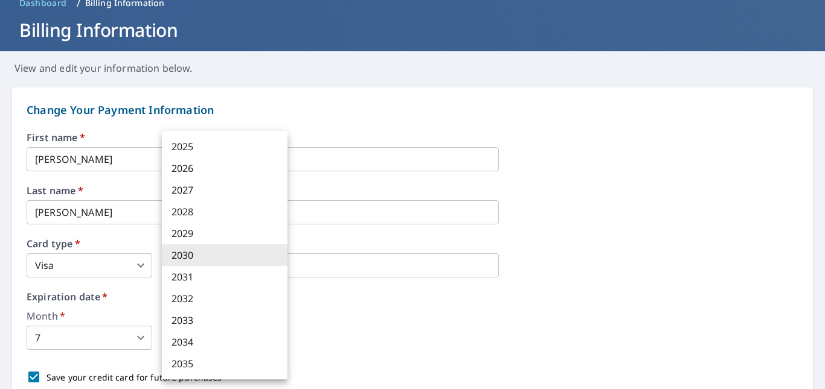
click at [268, 336] on body "GJ GJ Dashboard Order History Order GJ Dashboard / Billing Information Billing …" at bounding box center [412, 194] width 825 height 389
click at [202, 231] on li "2029" at bounding box center [225, 234] width 126 height 22
type input "2029"
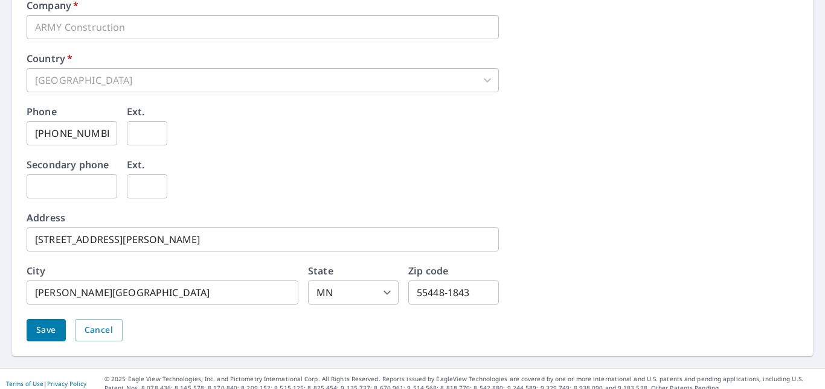
scroll to position [635, 0]
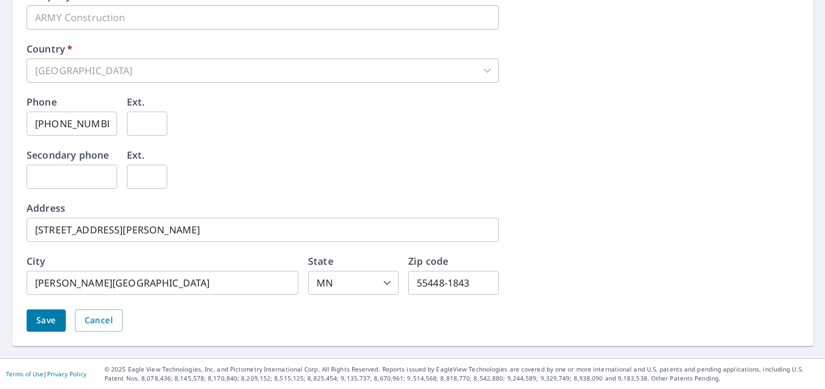
click at [45, 323] on span "Save" at bounding box center [46, 320] width 20 height 15
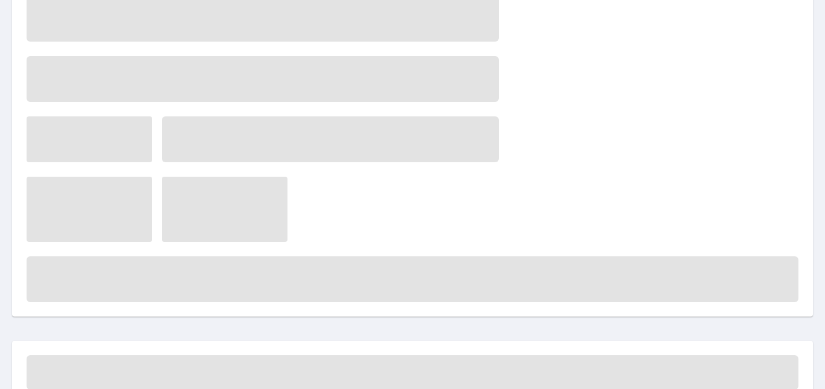
scroll to position [0, 0]
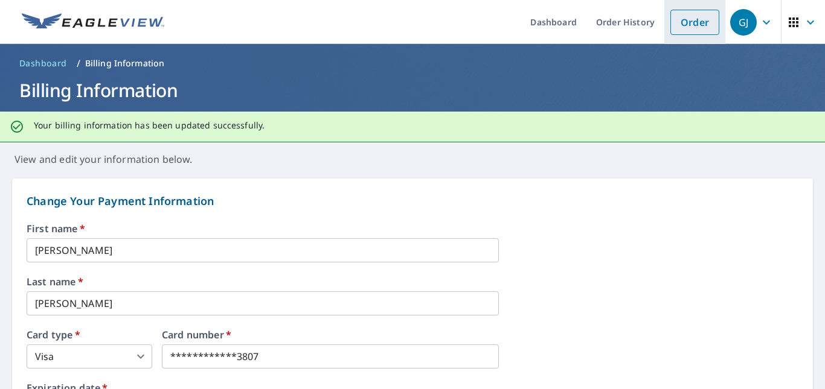
click at [684, 23] on link "Order" at bounding box center [694, 22] width 49 height 25
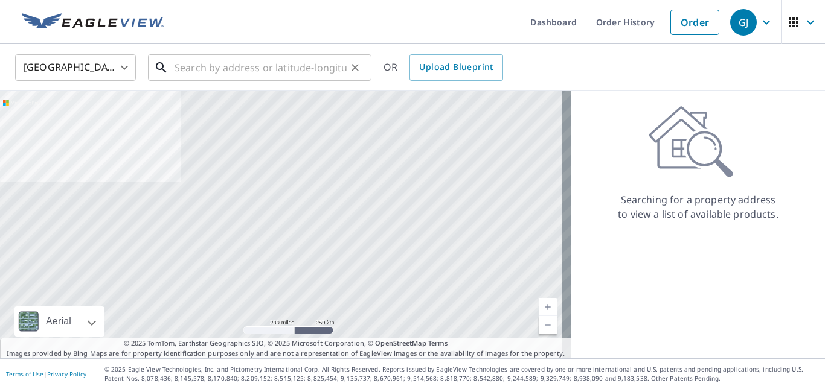
click at [234, 71] on input "text" at bounding box center [261, 68] width 172 height 34
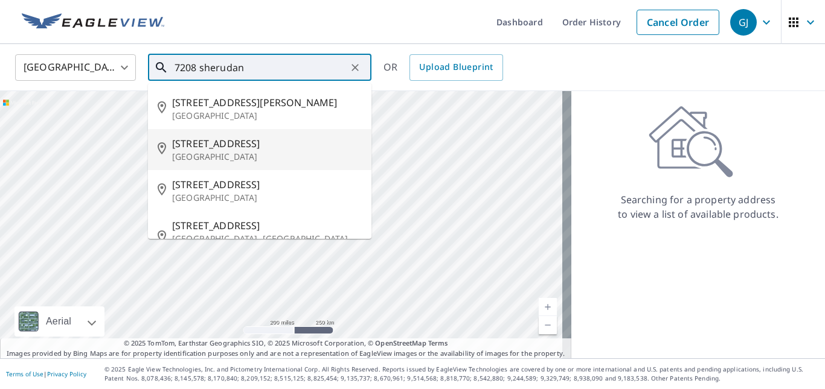
click at [258, 143] on span "[STREET_ADDRESS]" at bounding box center [267, 143] width 190 height 14
type input "[STREET_ADDRESS]"
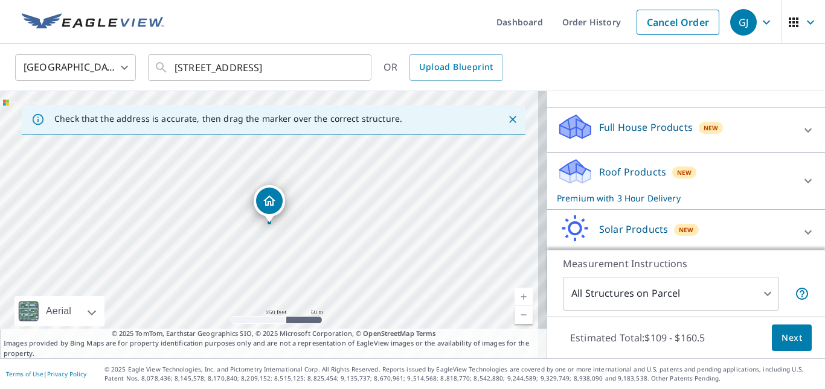
scroll to position [121, 0]
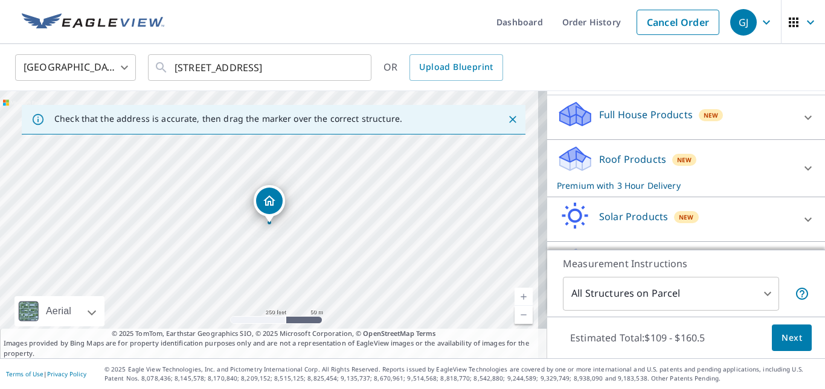
click at [627, 122] on p "Full House Products" at bounding box center [646, 114] width 94 height 14
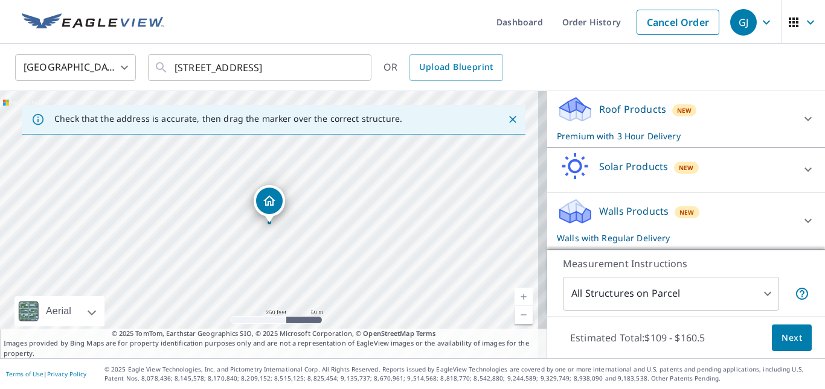
scroll to position [219, 0]
click at [609, 103] on p "Roof Products" at bounding box center [632, 109] width 67 height 14
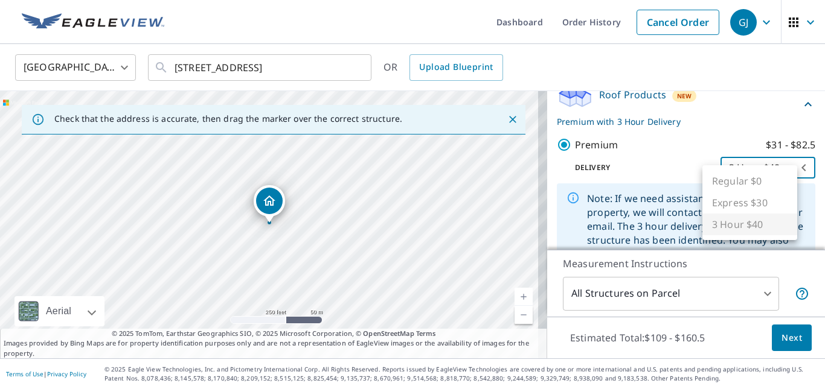
click at [739, 181] on body "GJ GJ Dashboard Order History Cancel Order GJ [GEOGRAPHIC_DATA] [GEOGRAPHIC_DAT…" at bounding box center [412, 194] width 825 height 389
click at [739, 182] on ul "Regular $0 Express $30 3 Hour $40" at bounding box center [749, 202] width 95 height 75
click at [626, 177] on div at bounding box center [412, 194] width 825 height 389
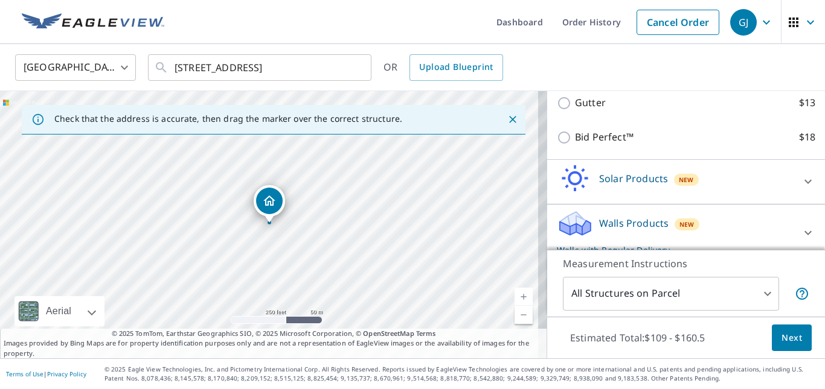
scroll to position [487, 0]
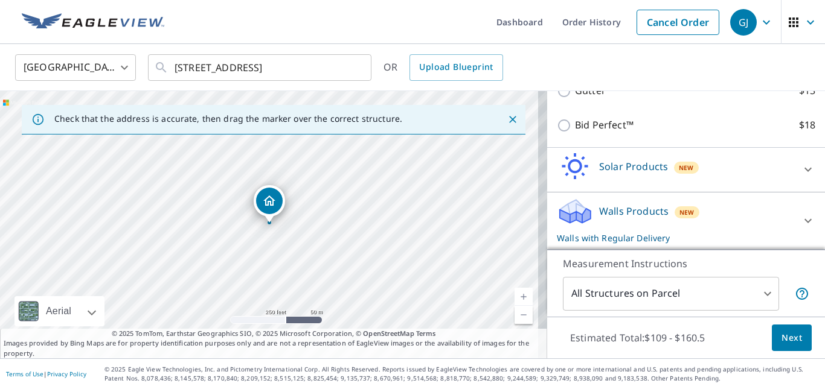
click at [644, 211] on p "Walls Products" at bounding box center [633, 211] width 69 height 14
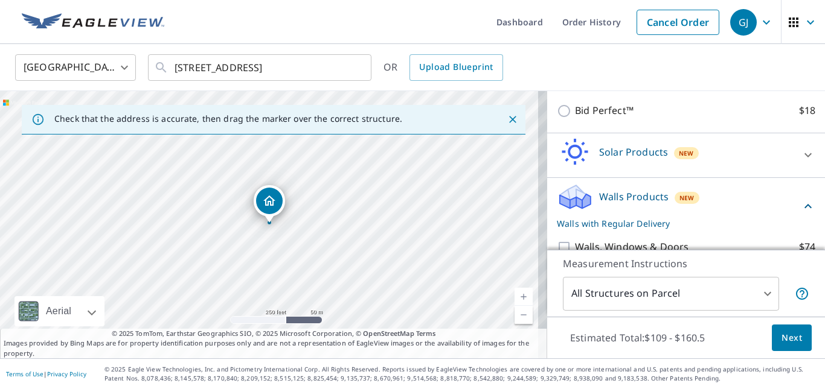
click at [801, 214] on icon at bounding box center [808, 206] width 14 height 14
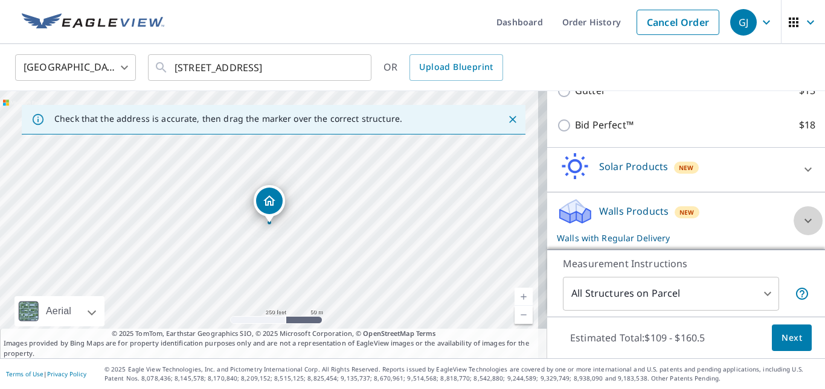
click at [801, 220] on icon at bounding box center [808, 221] width 14 height 14
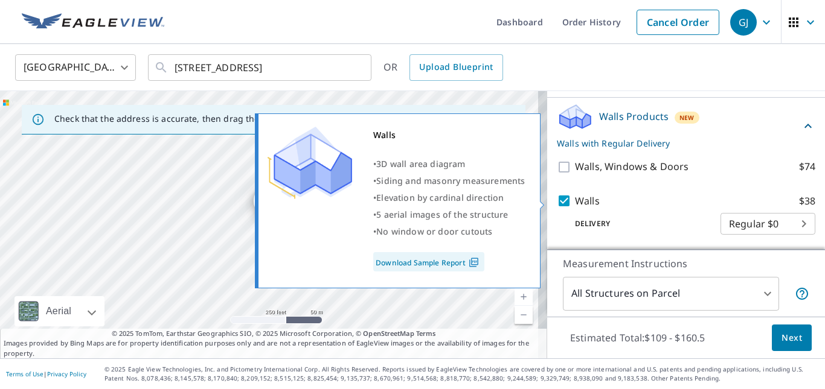
scroll to position [582, 0]
click at [557, 197] on input "Walls $38" at bounding box center [566, 201] width 18 height 14
checkbox input "false"
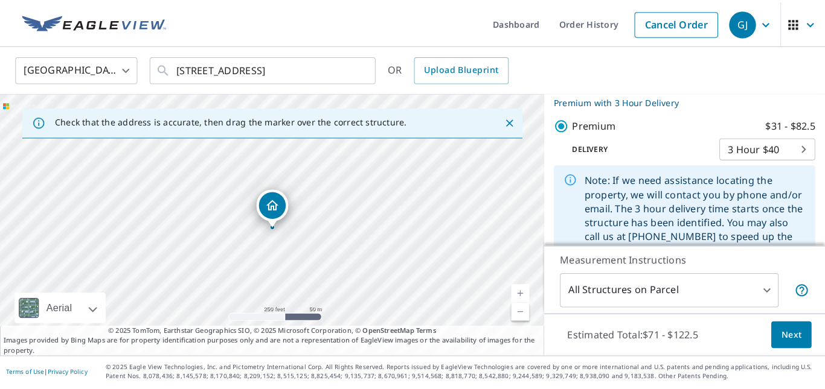
scroll to position [241, 0]
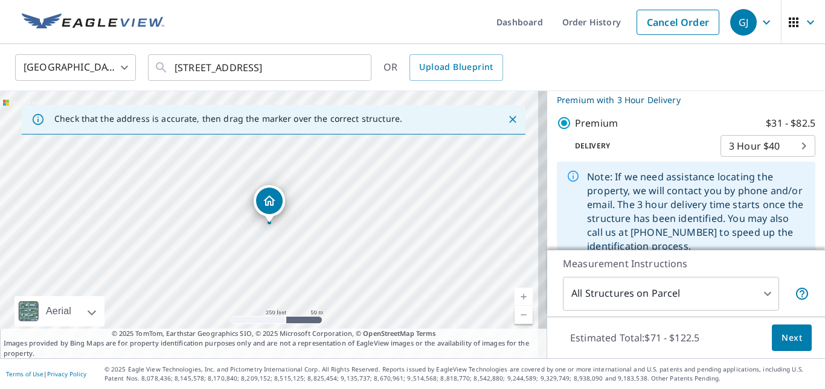
click at [754, 156] on body "GJ GJ Dashboard Order History Cancel Order GJ [GEOGRAPHIC_DATA] [GEOGRAPHIC_DAT…" at bounding box center [412, 194] width 825 height 389
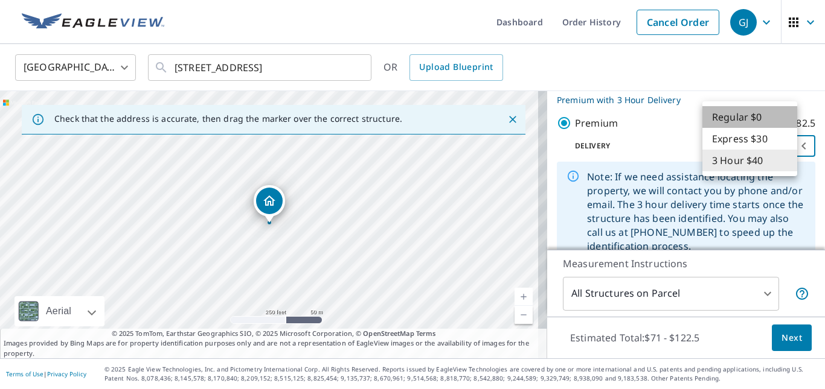
click at [747, 115] on li "Regular $0" at bounding box center [749, 117] width 95 height 22
type input "8"
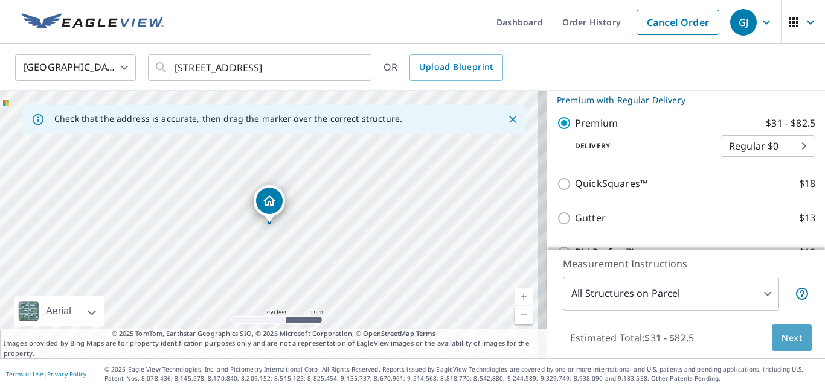
click at [781, 332] on span "Next" at bounding box center [791, 338] width 21 height 15
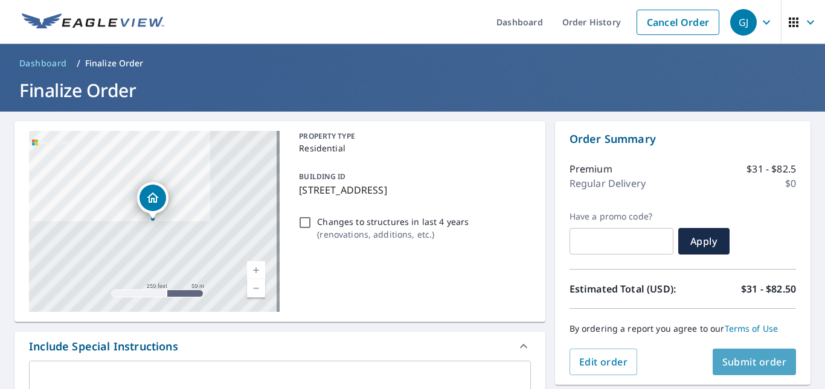
click at [738, 358] on span "Submit order" at bounding box center [754, 362] width 65 height 13
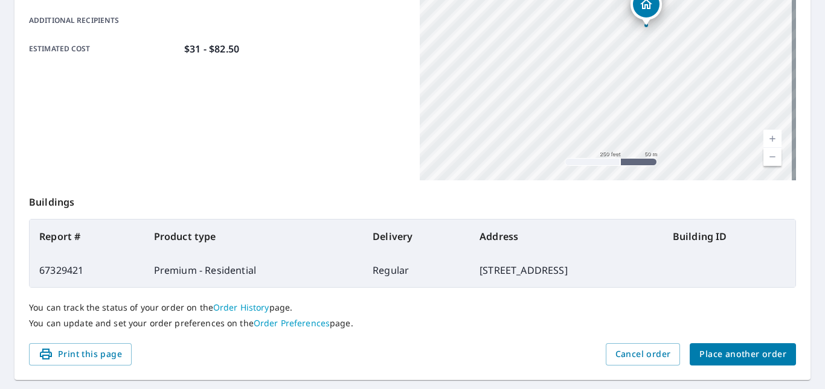
scroll to position [313, 0]
